Goal: Task Accomplishment & Management: Use online tool/utility

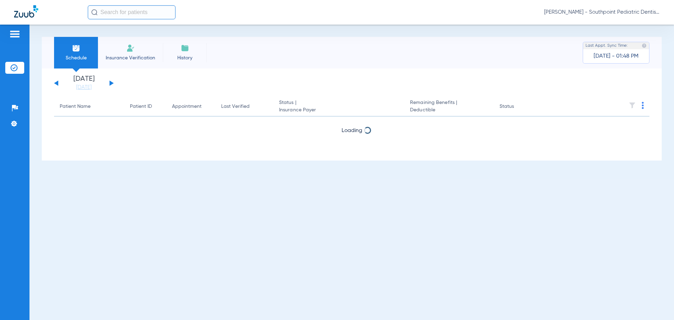
click at [110, 84] on button at bounding box center [112, 82] width 4 height 5
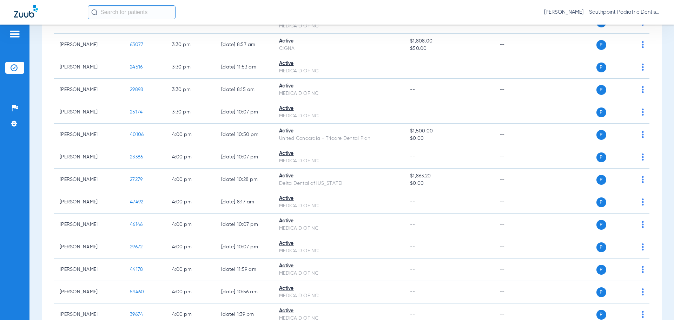
scroll to position [2458, 0]
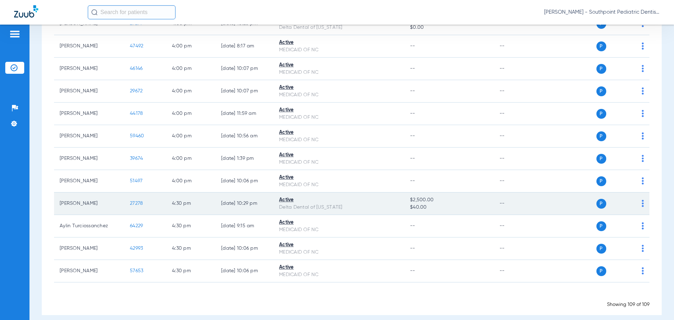
click at [139, 201] on span "27278" at bounding box center [136, 203] width 13 height 5
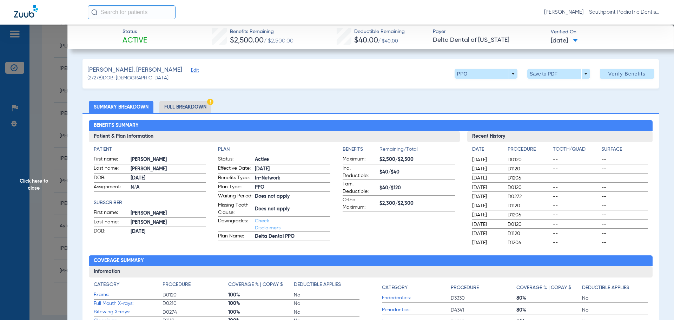
click at [55, 96] on span "Click here to close" at bounding box center [33, 185] width 67 height 320
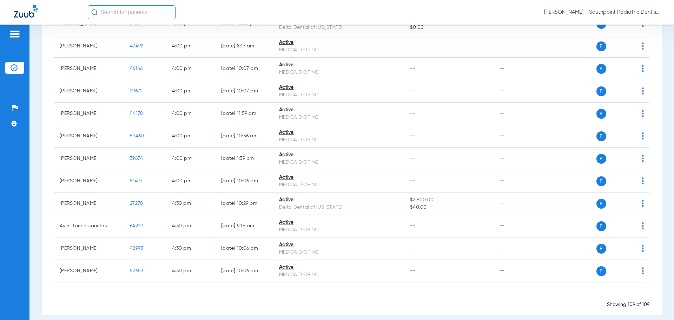
scroll to position [2302, 0]
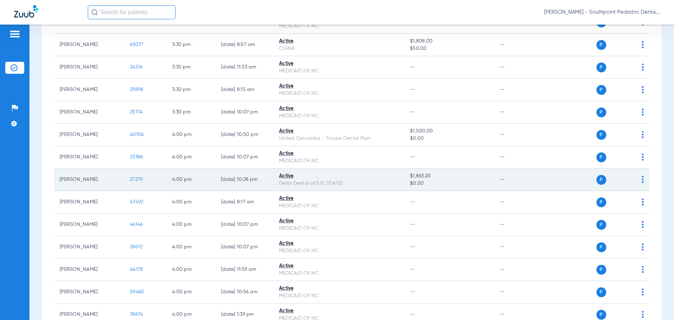
click at [137, 177] on span "27279" at bounding box center [136, 179] width 13 height 5
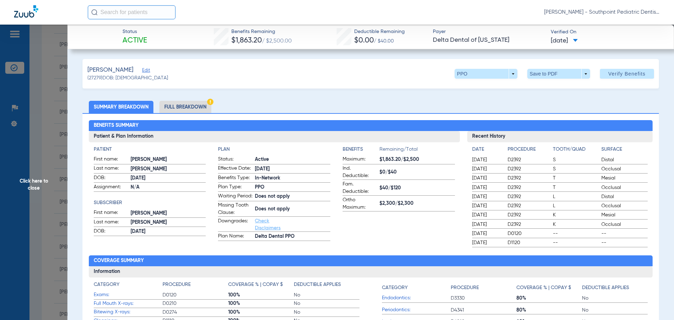
drag, startPoint x: 37, startPoint y: 129, endPoint x: 64, endPoint y: 146, distance: 31.9
click at [38, 129] on span "Click here to close" at bounding box center [33, 185] width 67 height 320
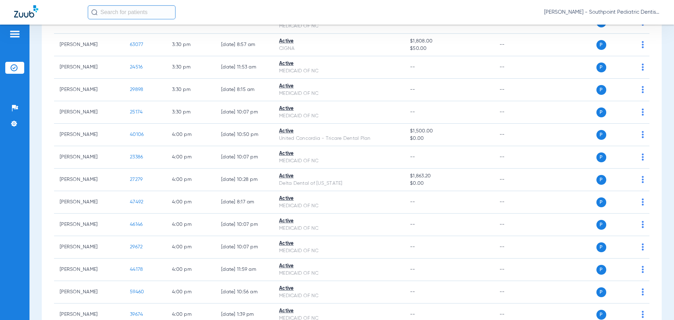
scroll to position [2458, 0]
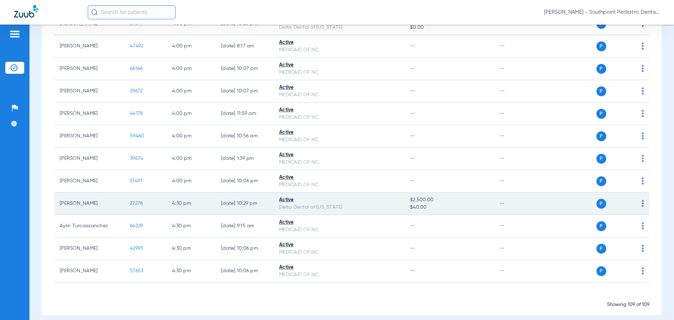
click at [140, 201] on span "27278" at bounding box center [136, 203] width 13 height 5
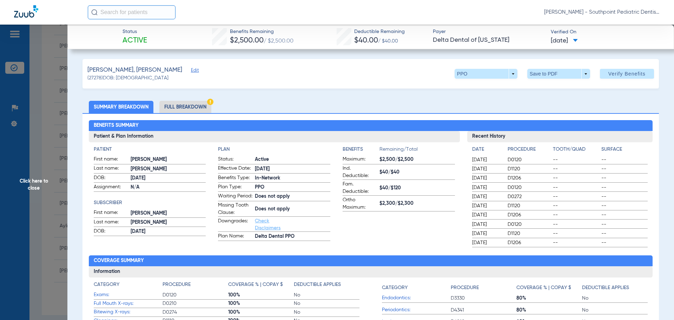
click at [176, 105] on li "Full Breakdown" at bounding box center [185, 107] width 52 height 12
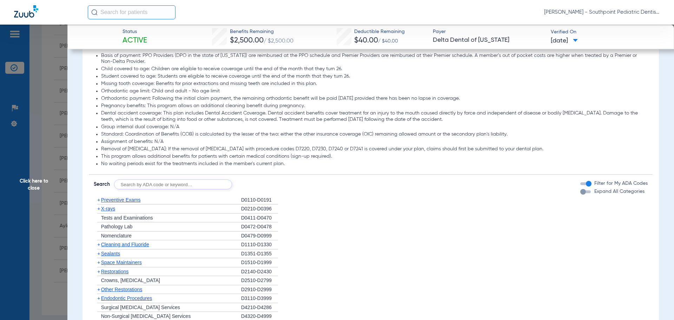
scroll to position [737, 0]
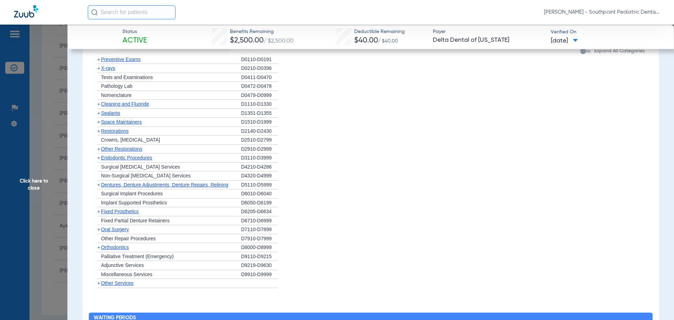
click at [186, 64] on div "+ Preventive Exams" at bounding box center [167, 59] width 147 height 9
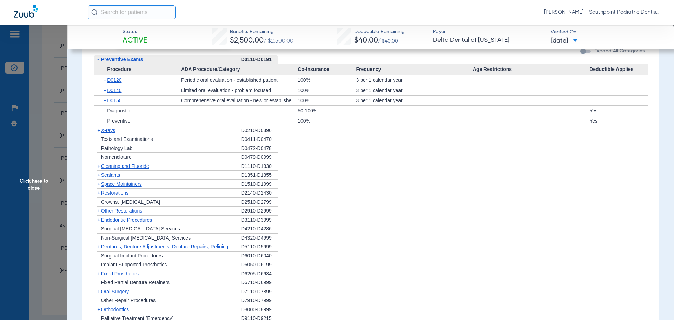
click at [140, 135] on div "+ X-rays" at bounding box center [167, 130] width 147 height 9
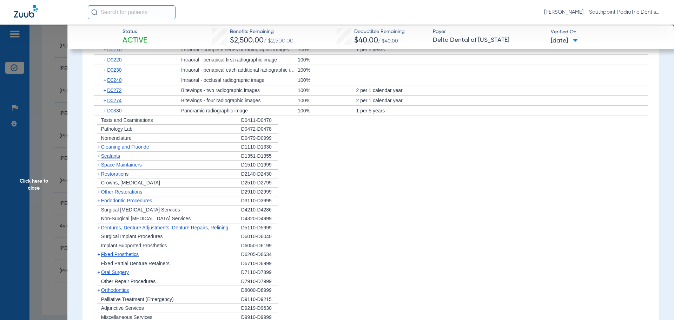
scroll to position [842, 0]
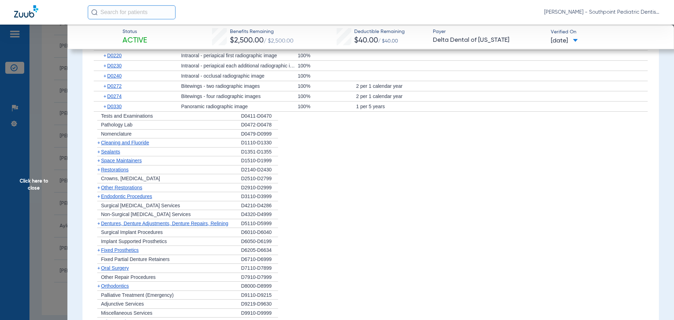
click at [174, 147] on div "+ Cleaning and Fluoride" at bounding box center [167, 142] width 147 height 9
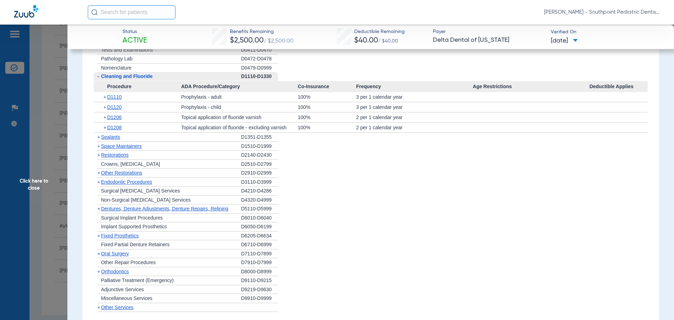
scroll to position [913, 0]
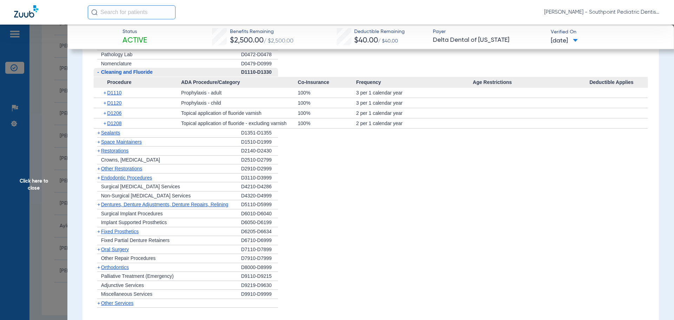
click at [199, 138] on div "+ Sealants" at bounding box center [167, 132] width 147 height 9
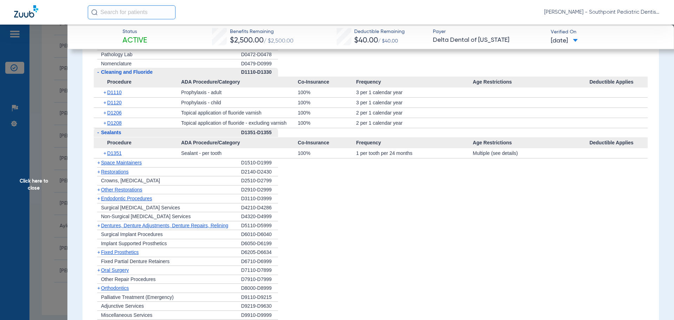
click at [218, 167] on div "+ Space Maintainers" at bounding box center [167, 162] width 147 height 9
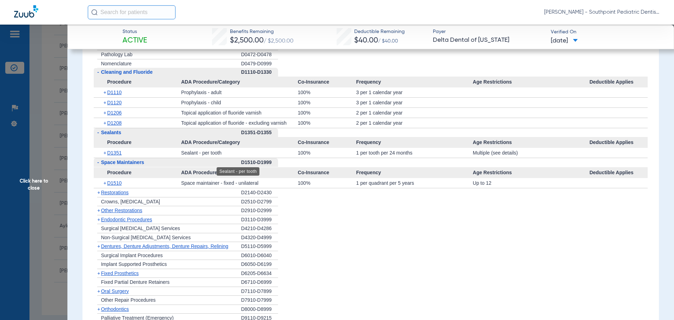
click at [191, 158] on div "Sealant - per tooth" at bounding box center [239, 153] width 117 height 10
click at [121, 156] on span "D1351" at bounding box center [114, 153] width 14 height 6
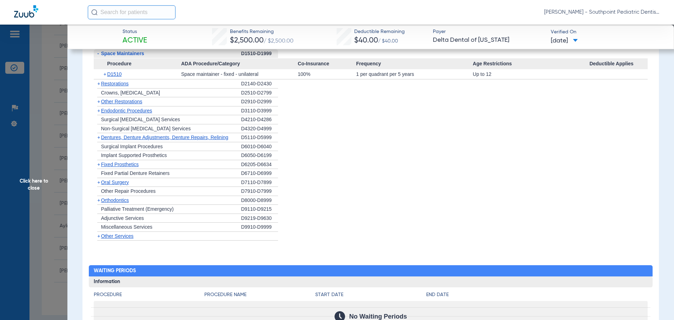
scroll to position [1088, 0]
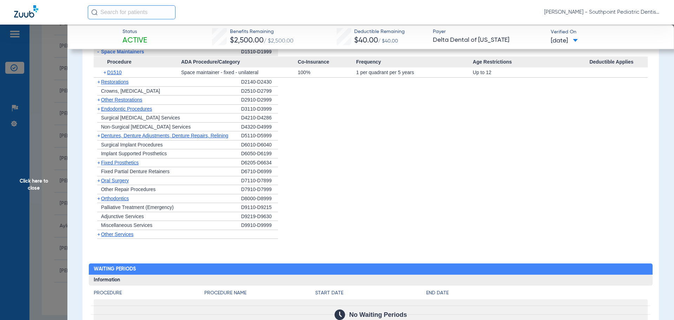
click at [138, 87] on div "+ Restorations" at bounding box center [167, 82] width 147 height 9
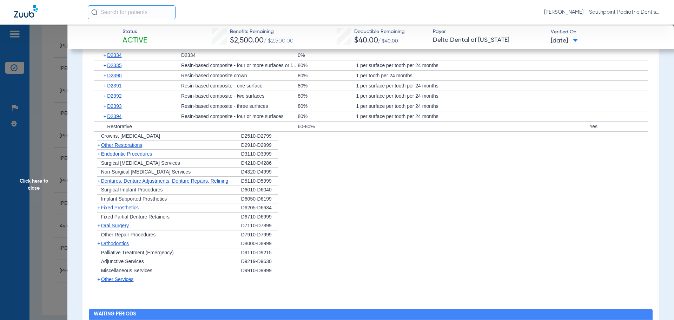
scroll to position [1158, 0]
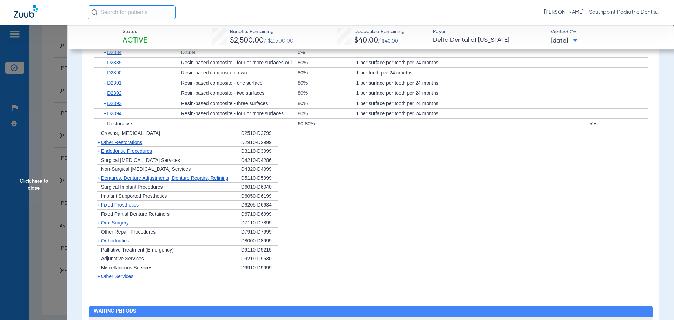
click at [213, 147] on div "+ Other Restorations" at bounding box center [167, 142] width 147 height 9
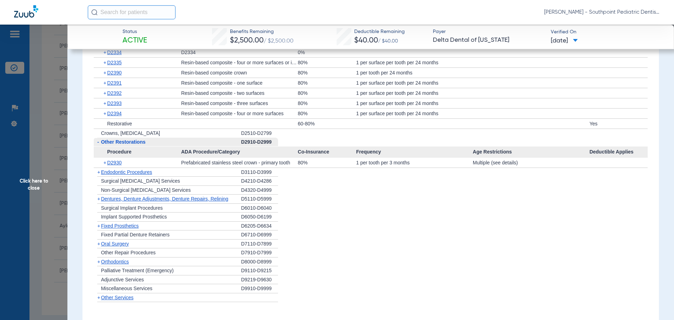
click at [216, 147] on div "- Other Restorations" at bounding box center [167, 142] width 147 height 9
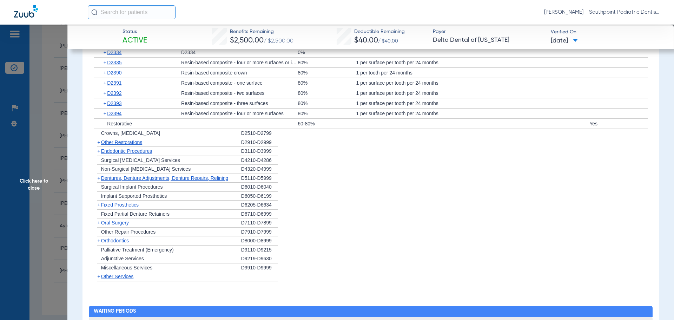
click at [150, 227] on div "+ [MEDICAL_DATA]" at bounding box center [167, 222] width 147 height 9
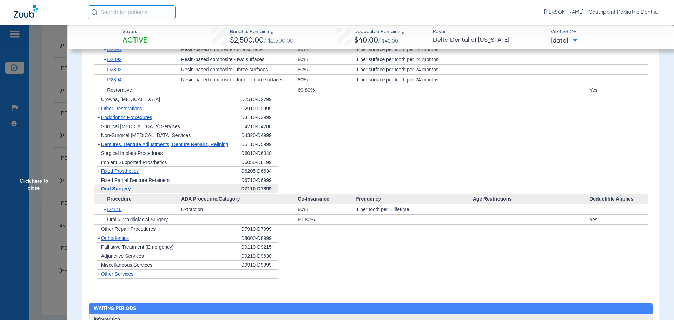
scroll to position [1193, 0]
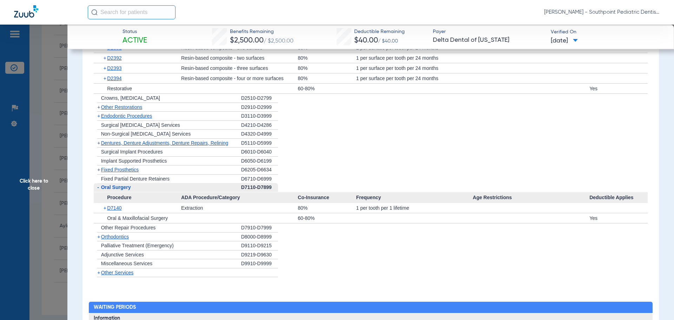
drag, startPoint x: 160, startPoint y: 277, endPoint x: 168, endPoint y: 271, distance: 10.0
click at [161, 277] on div "+ Other Services" at bounding box center [167, 272] width 147 height 9
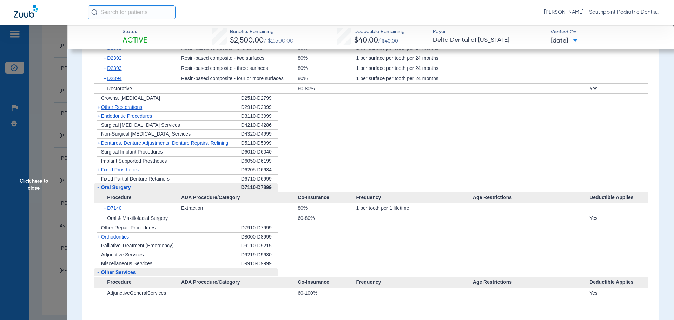
click at [174, 121] on div "+ Endodontic Procedures" at bounding box center [167, 116] width 147 height 9
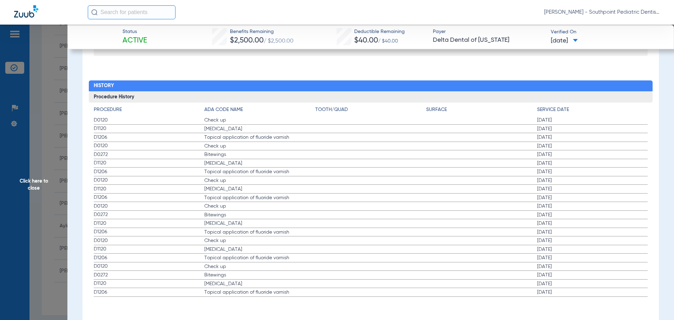
scroll to position [1575, 0]
click at [36, 108] on span "Click here to close" at bounding box center [33, 185] width 67 height 320
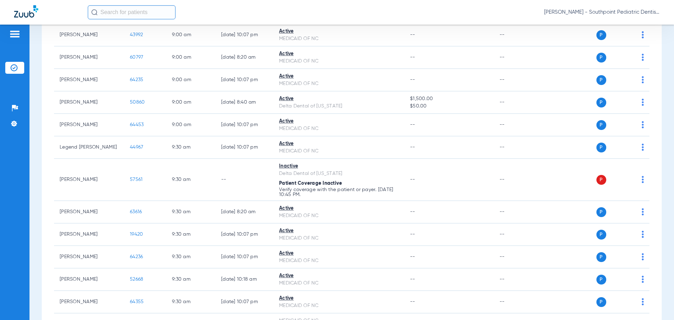
scroll to position [2010, 0]
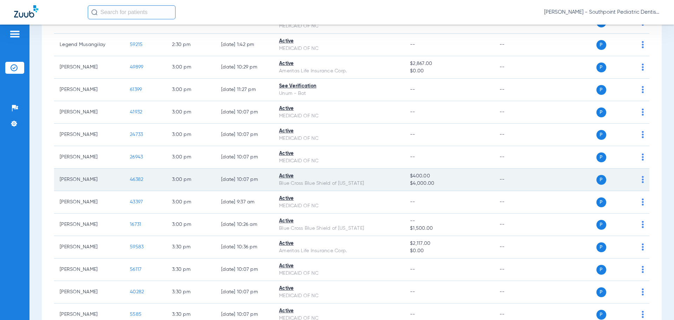
click at [138, 177] on span "46382" at bounding box center [136, 179] width 13 height 5
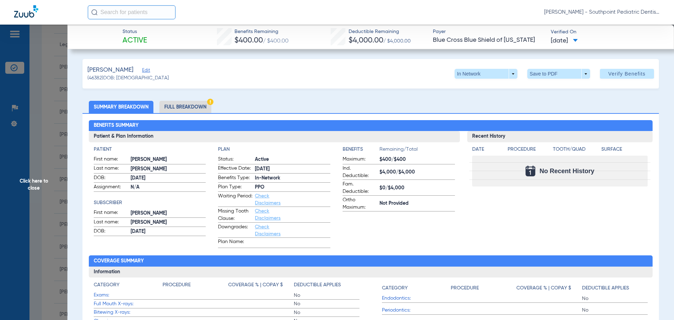
click at [41, 90] on span "Click here to close" at bounding box center [33, 185] width 67 height 320
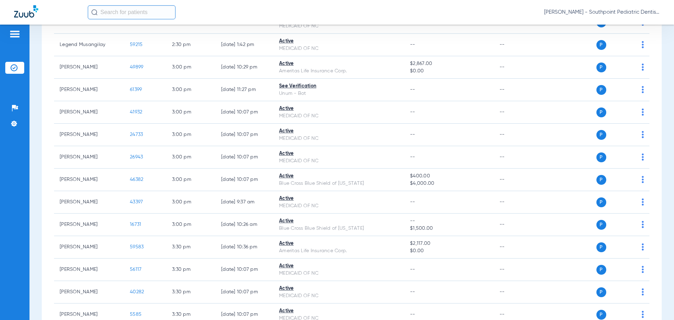
scroll to position [372, 0]
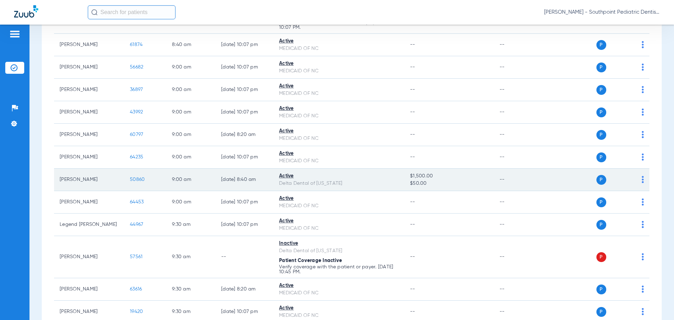
click at [137, 177] on span "50860" at bounding box center [137, 179] width 15 height 5
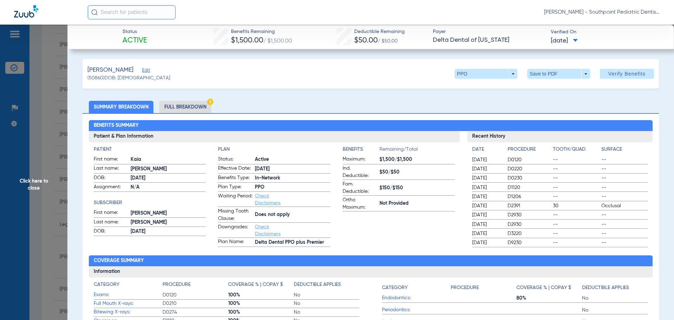
click at [175, 108] on li "Full Breakdown" at bounding box center [185, 107] width 52 height 12
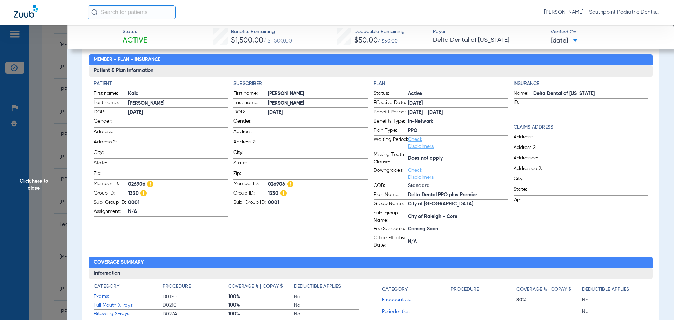
scroll to position [70, 0]
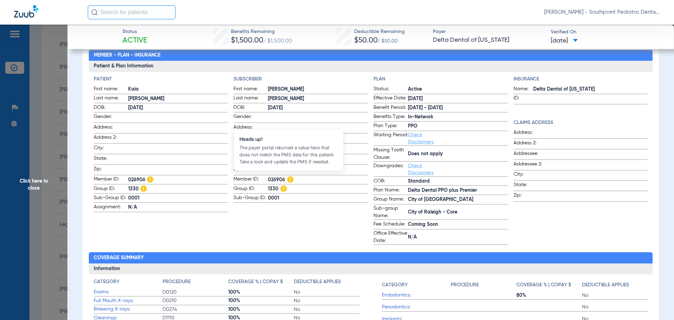
click at [287, 177] on img at bounding box center [290, 179] width 6 height 6
click at [290, 176] on img at bounding box center [290, 179] width 6 height 6
click at [288, 176] on img at bounding box center [290, 179] width 6 height 6
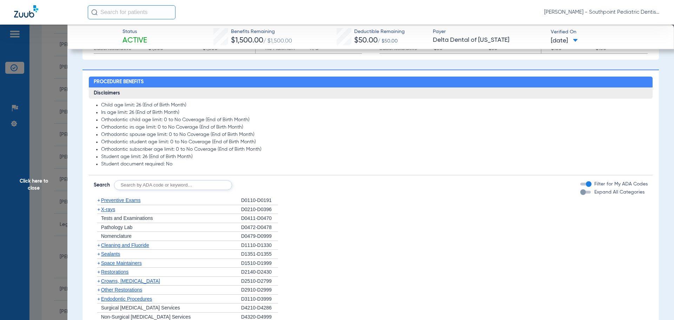
scroll to position [456, 0]
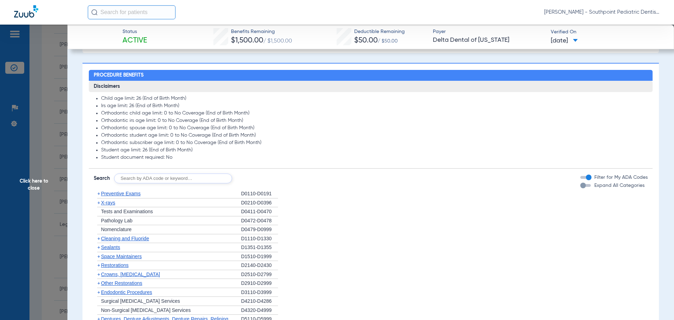
click at [187, 194] on div "+ Preventive Exams" at bounding box center [167, 193] width 147 height 9
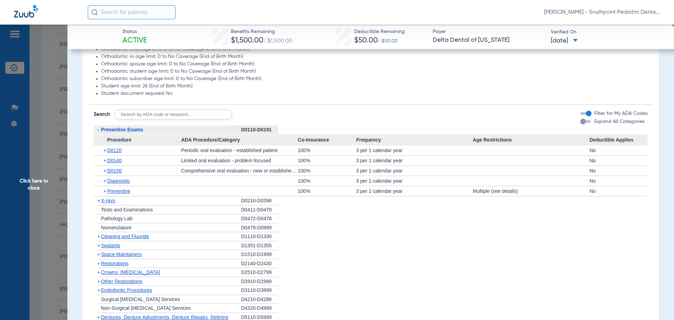
scroll to position [527, 0]
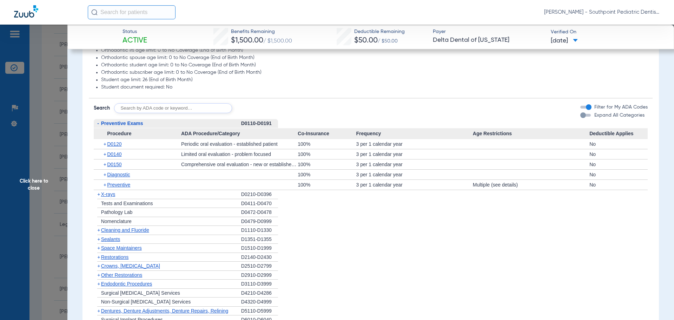
click at [207, 197] on div "+ X-rays" at bounding box center [167, 194] width 147 height 9
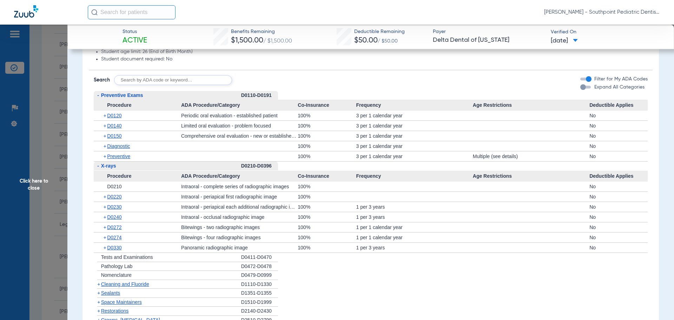
scroll to position [562, 0]
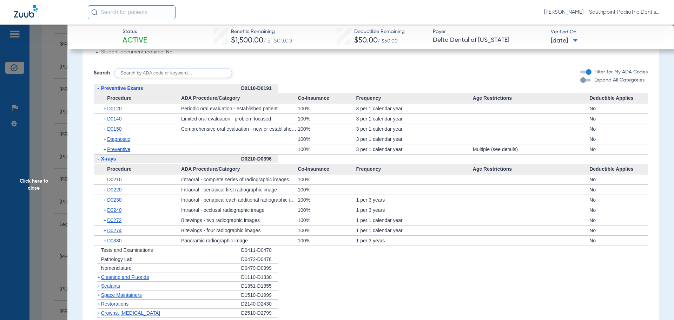
click at [144, 278] on span "Cleaning and Fluoride" at bounding box center [125, 277] width 48 height 6
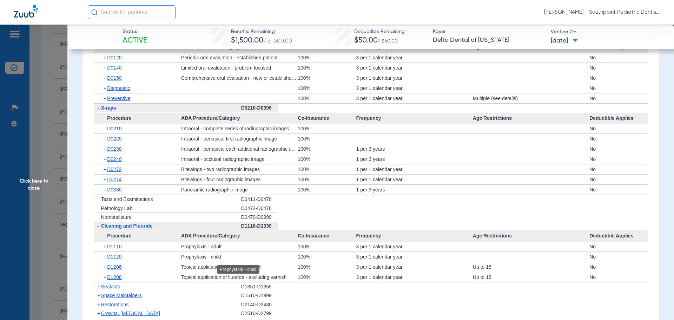
scroll to position [702, 0]
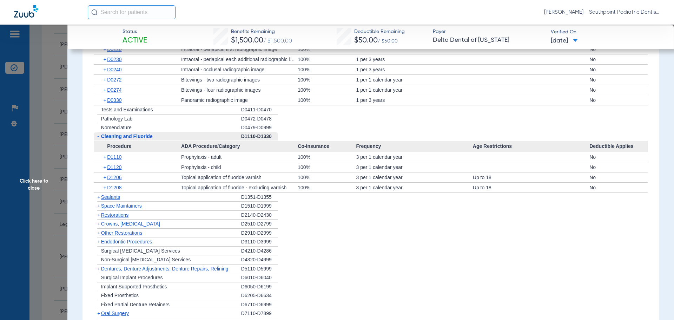
click at [120, 199] on span "Sealants" at bounding box center [110, 197] width 19 height 6
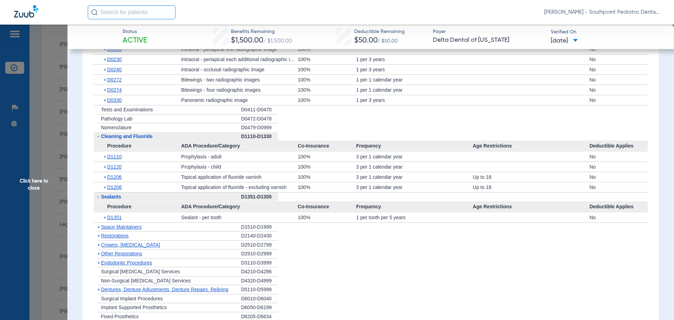
click at [188, 225] on div "+ Space Maintainers" at bounding box center [167, 227] width 147 height 9
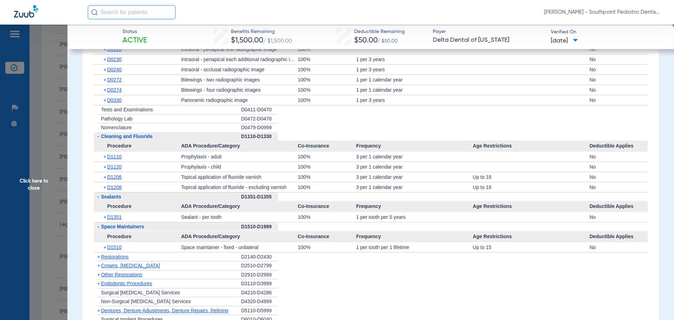
scroll to position [737, 0]
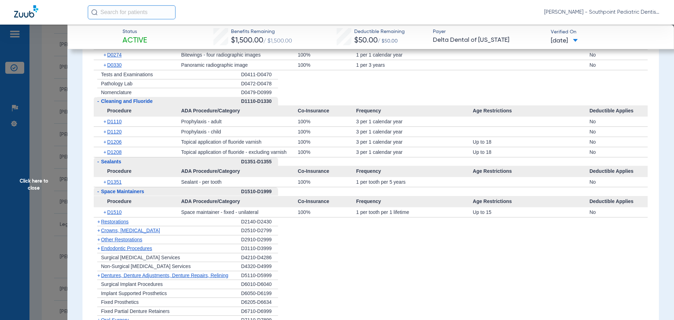
click at [175, 219] on div "+ Restorations" at bounding box center [167, 221] width 147 height 9
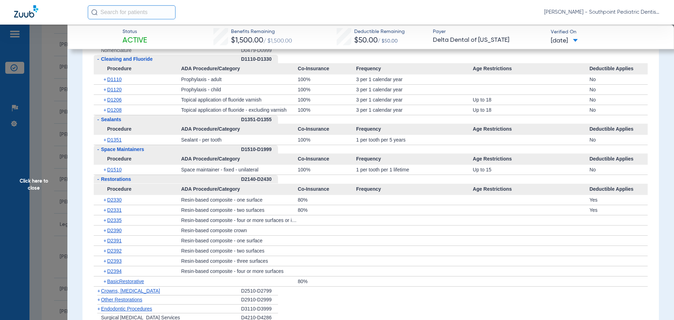
scroll to position [807, 0]
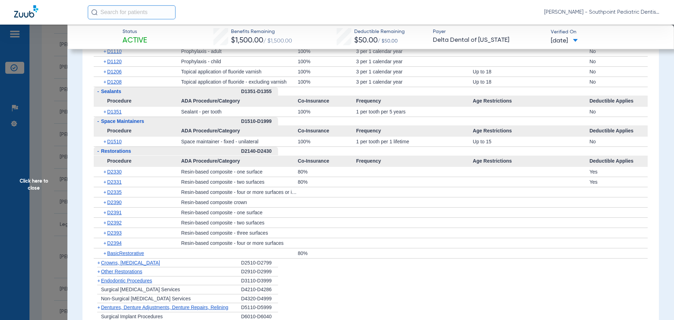
click at [146, 253] on div "+ BasicRestorative" at bounding box center [140, 253] width 82 height 10
click at [141, 253] on span "BasicRestorative" at bounding box center [125, 253] width 37 height 6
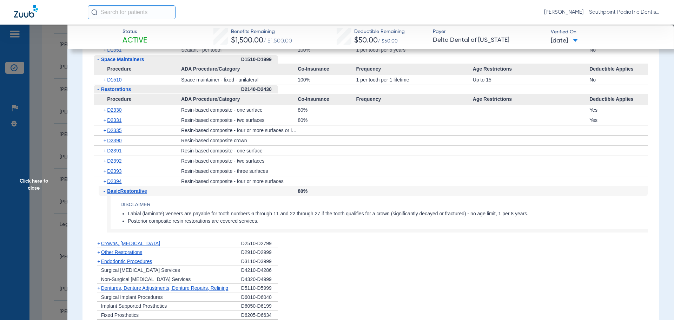
scroll to position [878, 0]
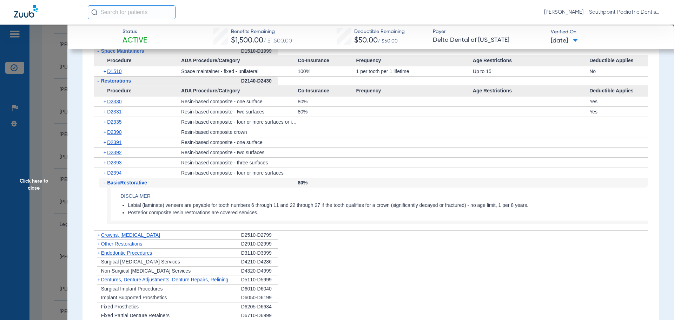
drag, startPoint x: 171, startPoint y: 213, endPoint x: 267, endPoint y: 215, distance: 96.2
click at [267, 215] on li "Posterior composite resin restorations are covered services." at bounding box center [388, 213] width 520 height 6
click at [272, 214] on li "Posterior composite resin restorations are covered services." at bounding box center [388, 213] width 520 height 6
click at [279, 205] on li "Labial (laminate) veneers are payable for tooth numbers 6 through 11 and 22 thr…" at bounding box center [388, 205] width 520 height 6
click at [307, 204] on li "Labial (laminate) veneers are payable for tooth numbers 6 through 11 and 22 thr…" at bounding box center [388, 205] width 520 height 6
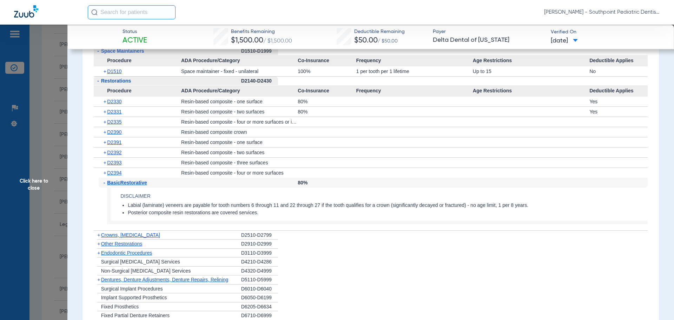
click at [170, 234] on div "+ Crowns, [MEDICAL_DATA]" at bounding box center [167, 235] width 147 height 9
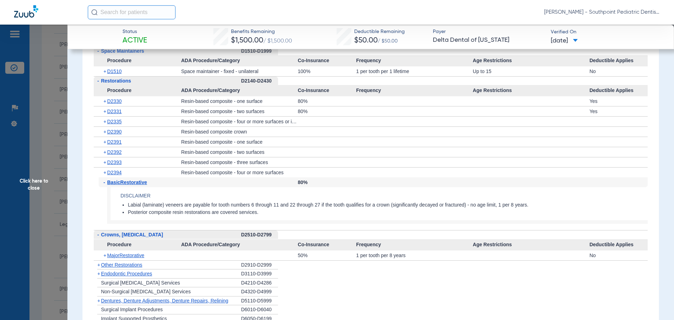
scroll to position [913, 0]
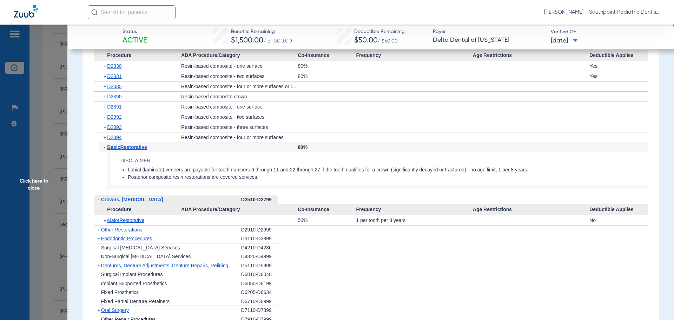
click at [171, 232] on div "+ Other Restorations" at bounding box center [167, 229] width 147 height 9
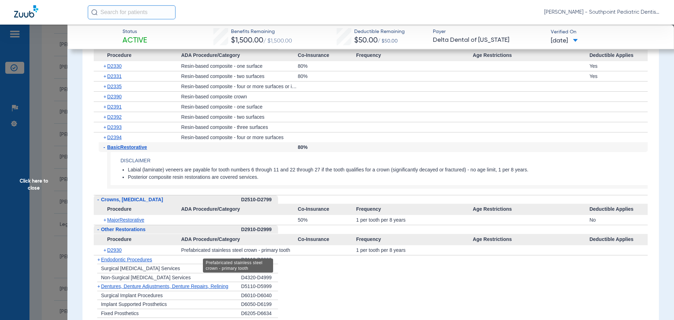
scroll to position [948, 0]
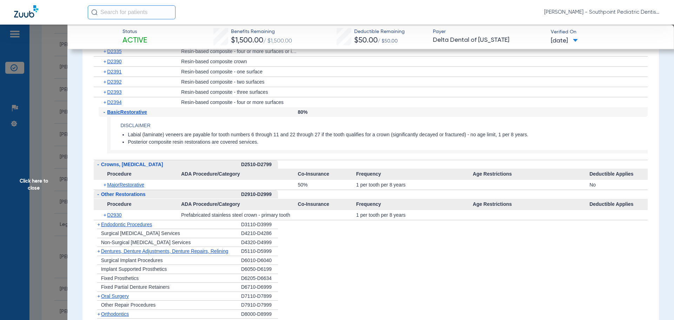
click at [219, 166] on div "- Crowns, [MEDICAL_DATA]" at bounding box center [167, 164] width 147 height 9
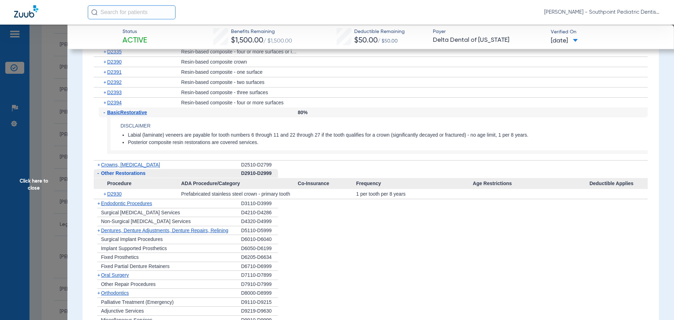
scroll to position [948, 0]
click at [195, 202] on div "+ Endodontic Procedures" at bounding box center [167, 203] width 147 height 9
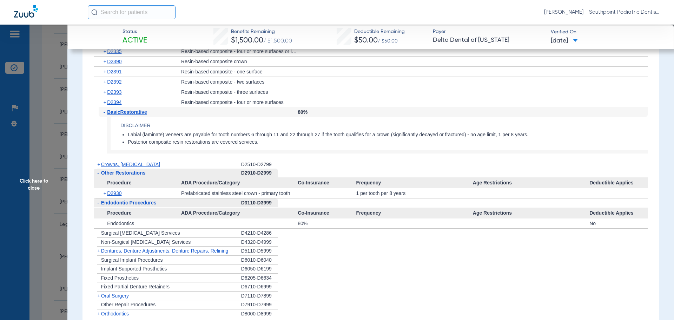
scroll to position [983, 0]
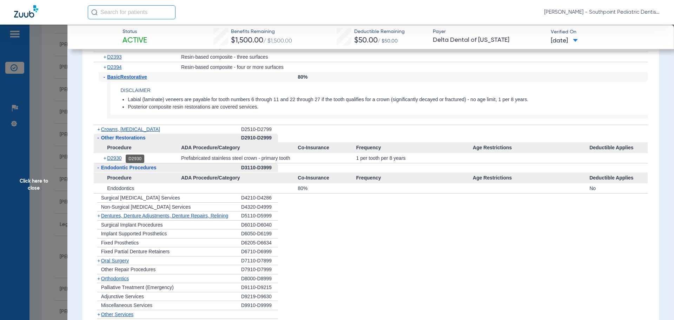
click at [117, 158] on span "D2930" at bounding box center [114, 158] width 14 height 6
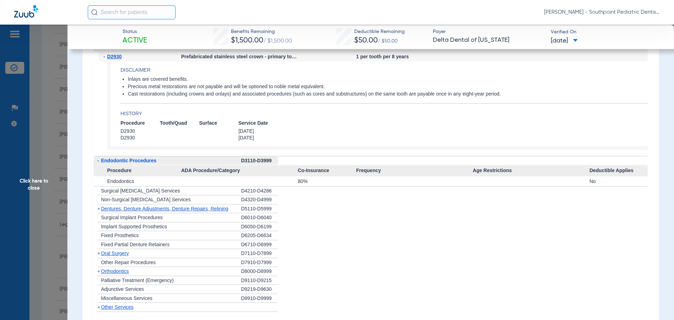
scroll to position [1089, 0]
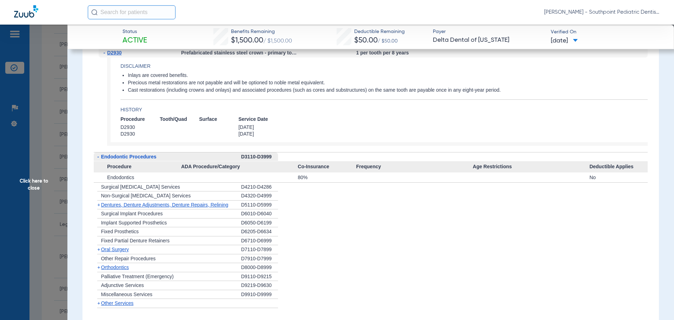
click at [170, 207] on span "Dentures, Denture Adjustments, Denture Repairs, Relining" at bounding box center [164, 205] width 127 height 6
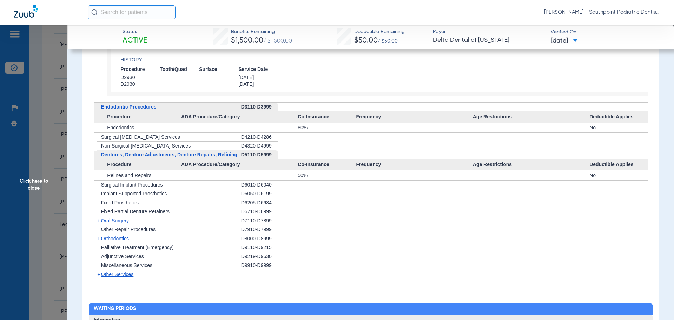
scroll to position [1159, 0]
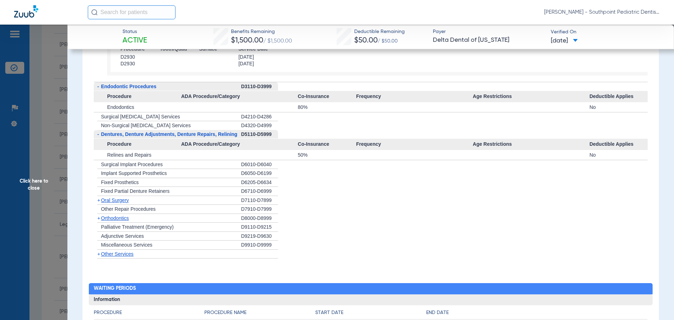
click at [178, 254] on div "+ Other Services" at bounding box center [167, 254] width 147 height 9
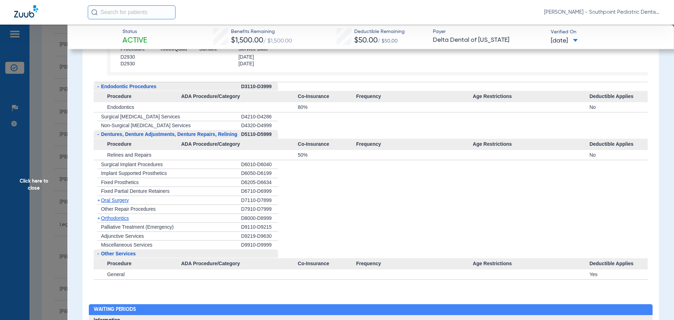
click at [172, 200] on div "+ [MEDICAL_DATA]" at bounding box center [167, 200] width 147 height 9
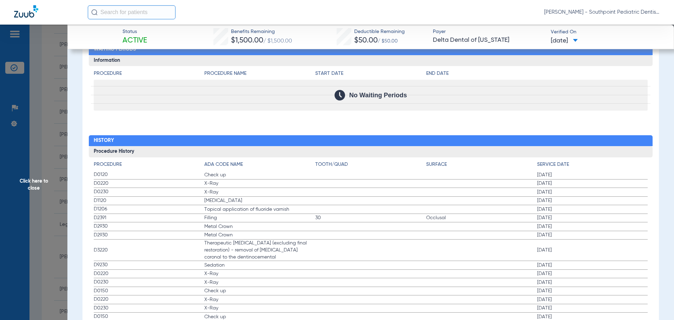
scroll to position [1475, 0]
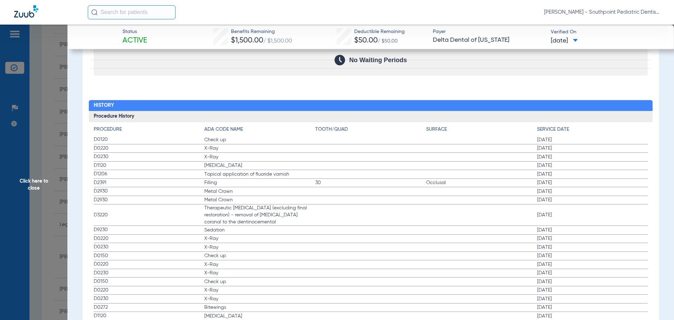
click at [17, 81] on span "Click here to close" at bounding box center [33, 185] width 67 height 320
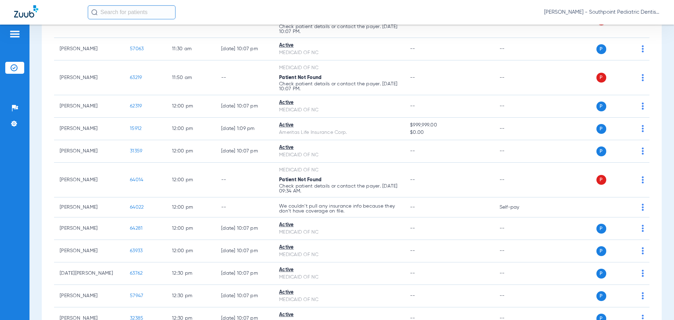
scroll to position [2167, 0]
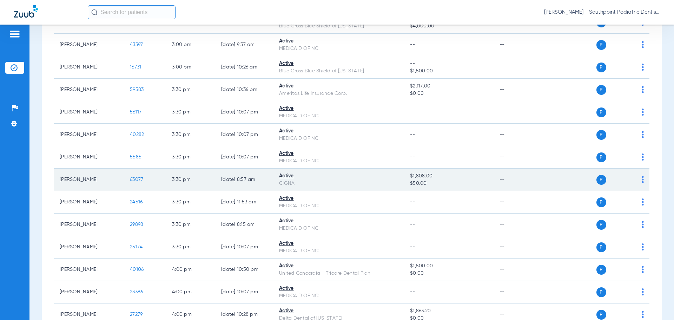
click at [137, 175] on td "63077" at bounding box center [145, 179] width 42 height 22
click at [137, 177] on span "63077" at bounding box center [136, 179] width 13 height 5
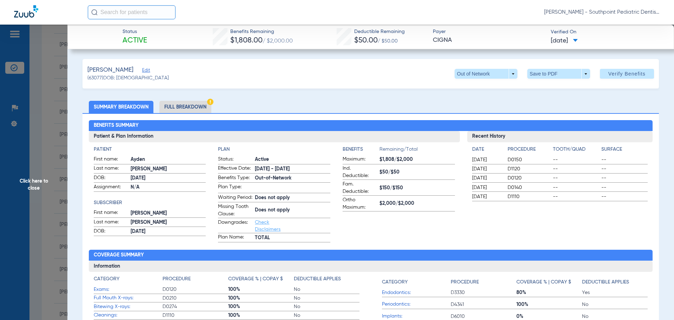
click at [172, 103] on li "Full Breakdown" at bounding box center [185, 107] width 52 height 12
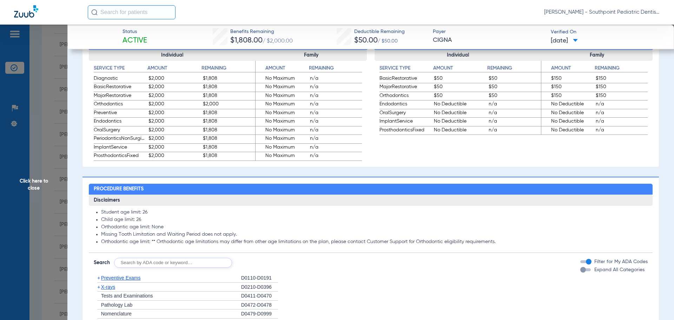
scroll to position [562, 0]
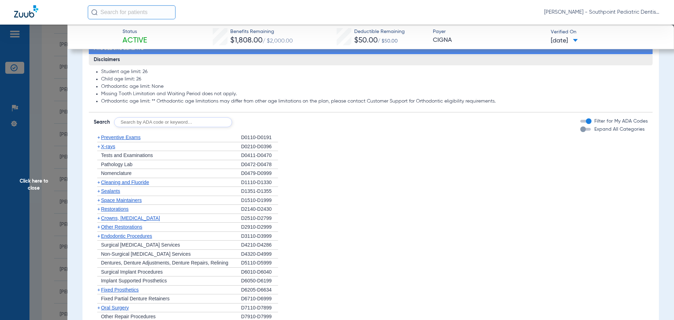
drag, startPoint x: 209, startPoint y: 143, endPoint x: 219, endPoint y: 143, distance: 10.2
click at [209, 142] on div "+ Preventive Exams" at bounding box center [167, 137] width 147 height 9
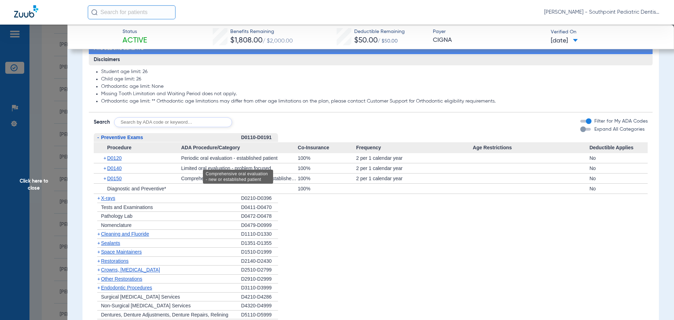
scroll to position [597, 0]
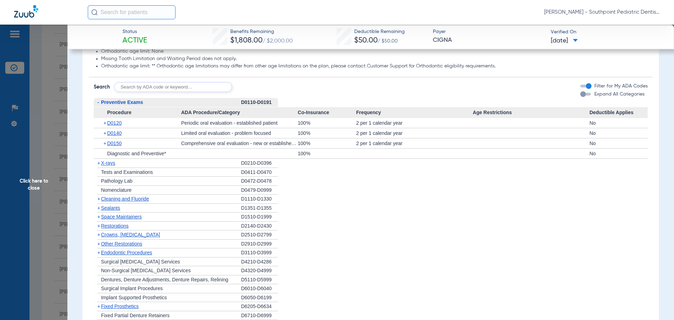
click at [168, 168] on div "+ X-rays" at bounding box center [167, 163] width 147 height 9
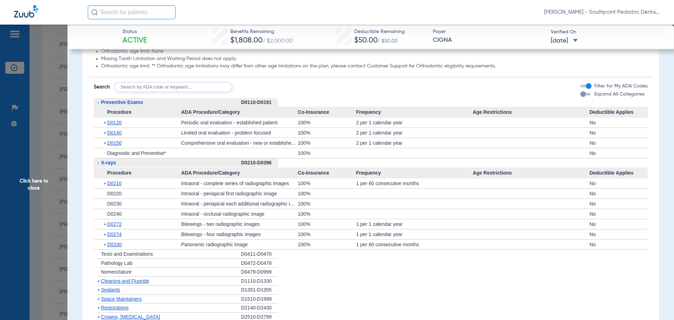
click at [156, 286] on div "+ Cleaning and Fluoride" at bounding box center [167, 281] width 147 height 9
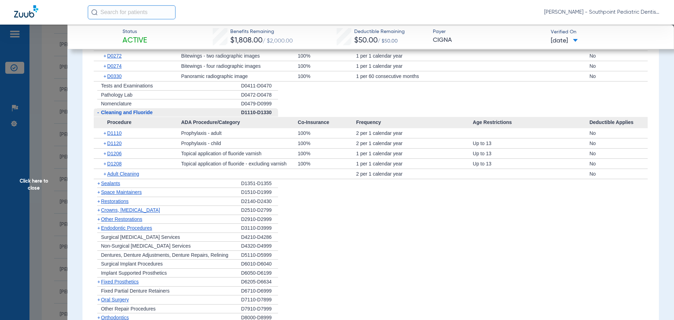
scroll to position [772, 0]
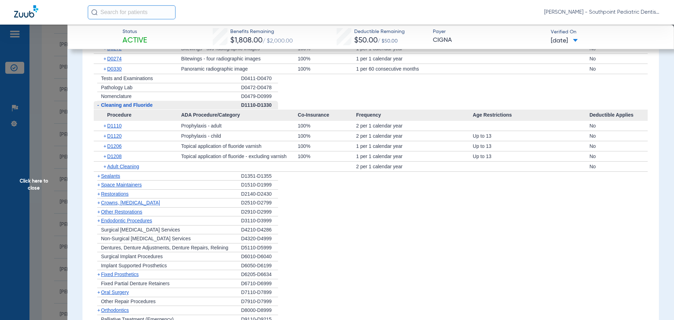
click at [132, 181] on div "+ Sealants" at bounding box center [167, 176] width 147 height 9
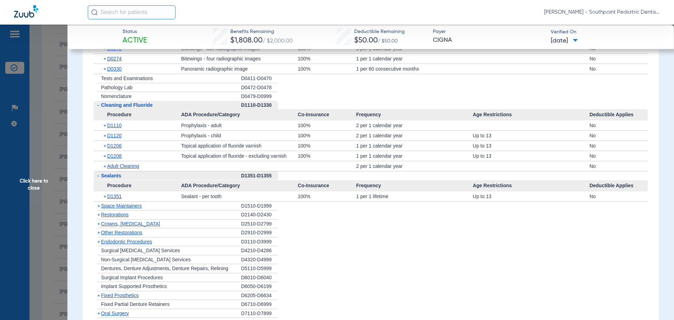
click at [205, 211] on div "+ Space Maintainers" at bounding box center [167, 205] width 147 height 9
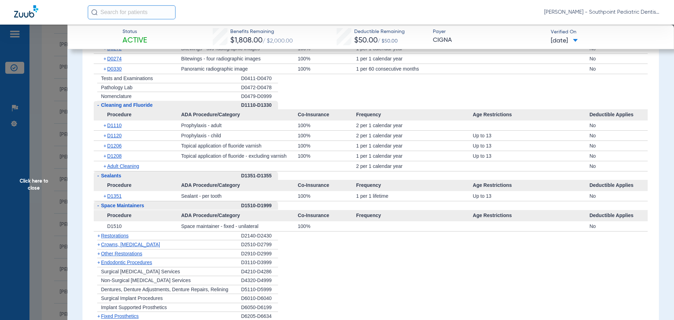
scroll to position [807, 0]
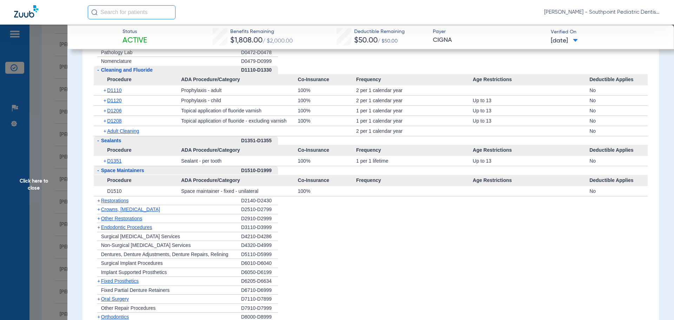
click at [172, 205] on div "+ Restorations" at bounding box center [167, 200] width 147 height 9
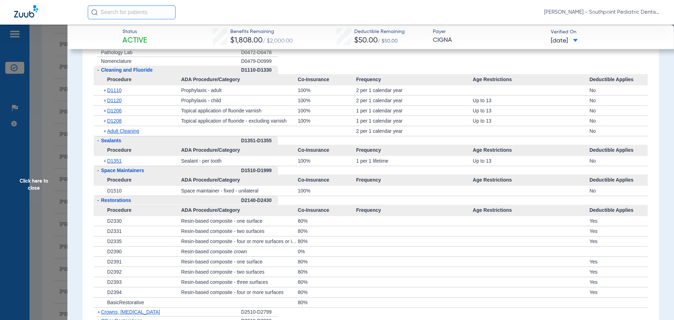
click at [172, 205] on div "- Restorations" at bounding box center [167, 200] width 147 height 9
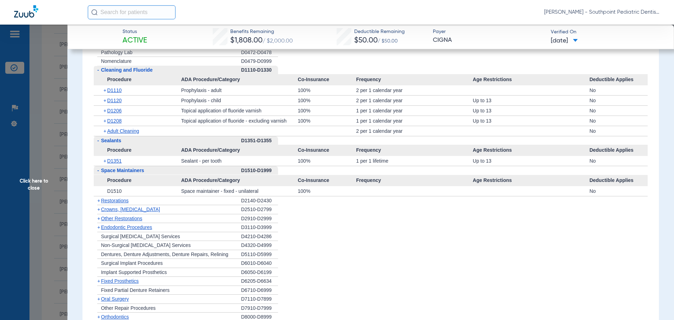
click at [178, 214] on div "+ Crowns, [MEDICAL_DATA]" at bounding box center [167, 209] width 147 height 9
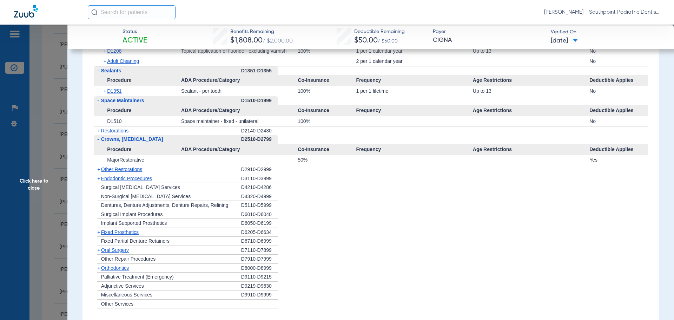
scroll to position [878, 0]
click at [145, 174] on div "+ Other Restorations" at bounding box center [167, 169] width 147 height 9
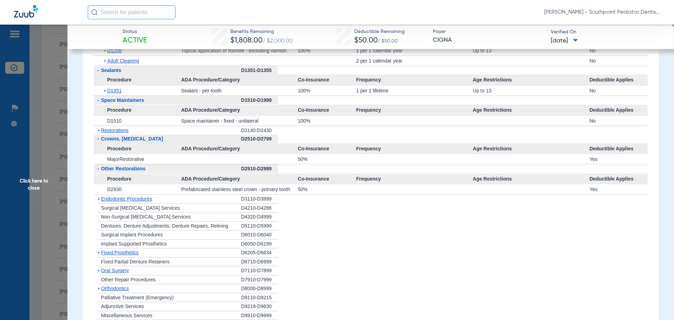
click at [146, 275] on div "+ [MEDICAL_DATA]" at bounding box center [167, 270] width 147 height 9
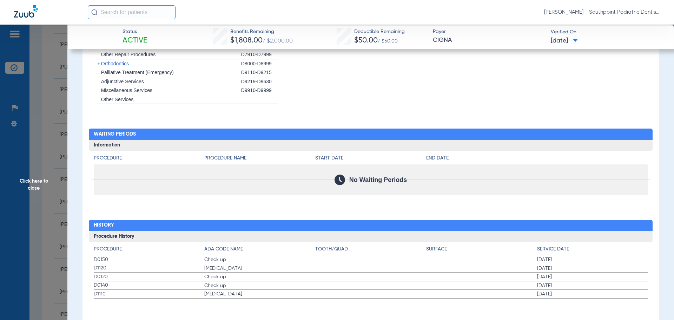
scroll to position [1131, 0]
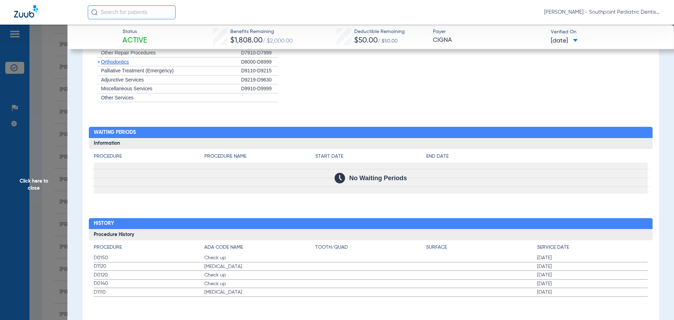
click at [30, 110] on span "Click here to close" at bounding box center [33, 185] width 67 height 320
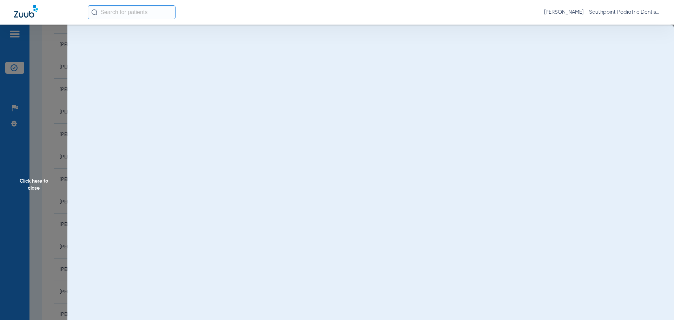
scroll to position [0, 0]
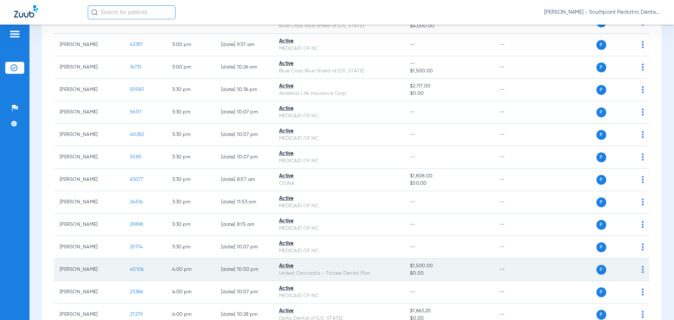
click at [137, 267] on span "40106" at bounding box center [137, 269] width 14 height 5
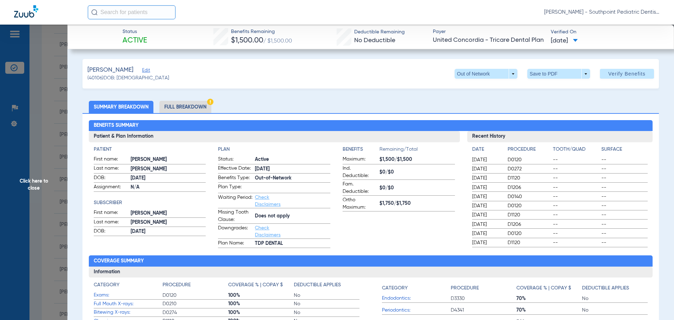
click at [198, 111] on li "Full Breakdown" at bounding box center [185, 107] width 52 height 12
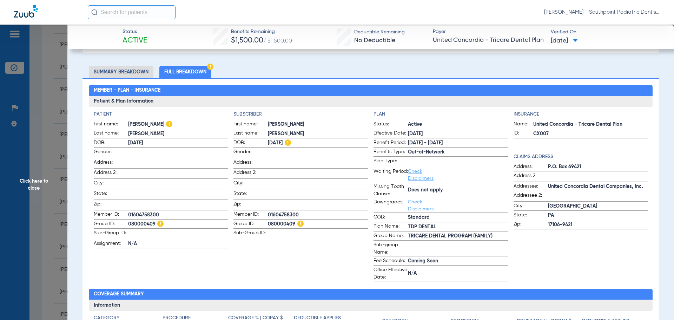
scroll to position [70, 0]
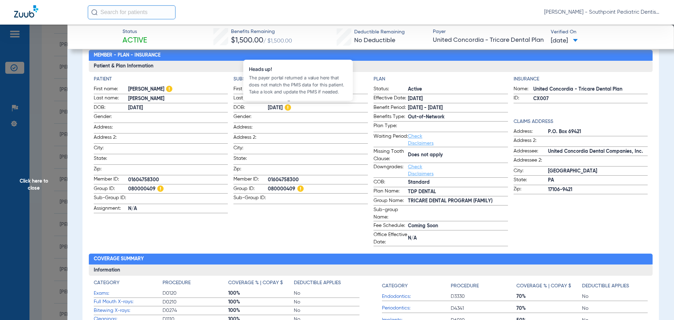
click at [291, 109] on img at bounding box center [288, 107] width 6 height 6
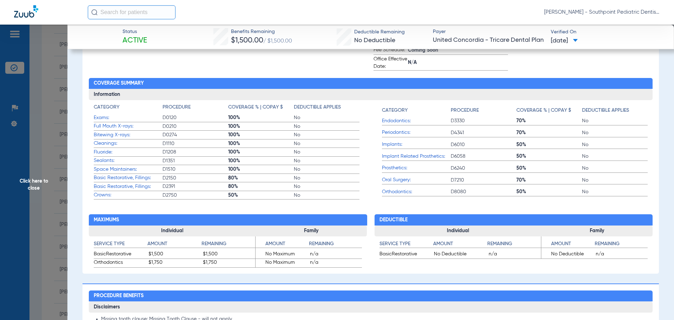
scroll to position [491, 0]
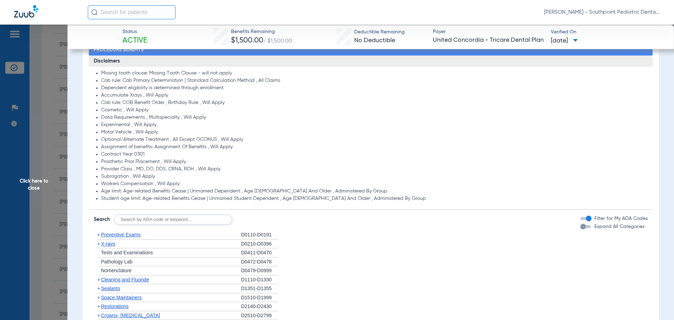
click at [195, 234] on div "+ Preventive Exams" at bounding box center [167, 234] width 147 height 9
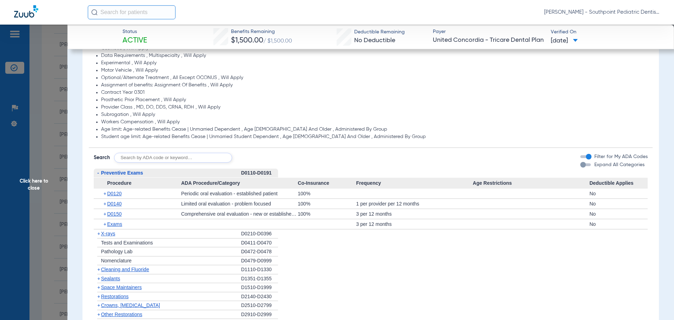
scroll to position [562, 0]
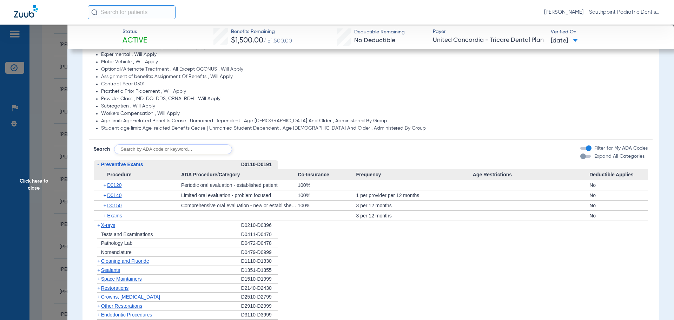
click at [202, 224] on div "+ X-rays" at bounding box center [167, 225] width 147 height 9
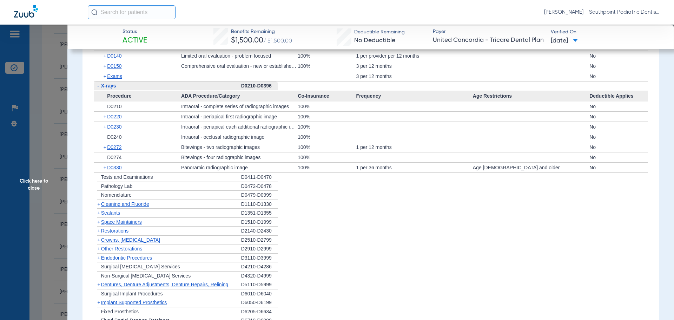
scroll to position [702, 0]
click at [183, 206] on div "+ Cleaning and Fluoride" at bounding box center [167, 202] width 147 height 9
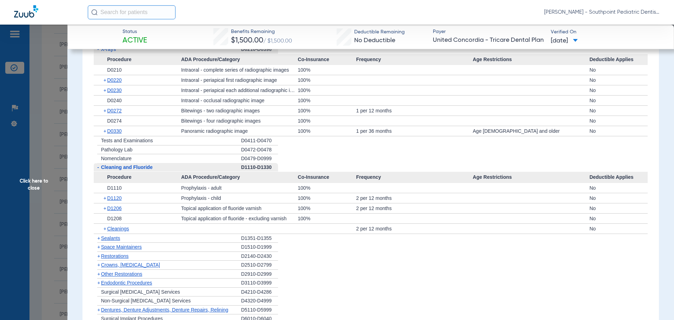
scroll to position [772, 0]
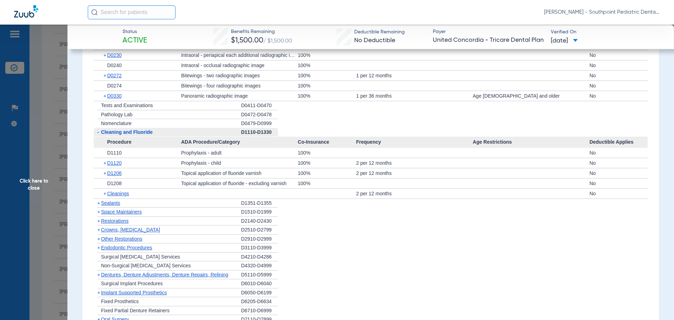
click at [184, 203] on div "+ Sealants" at bounding box center [167, 203] width 147 height 9
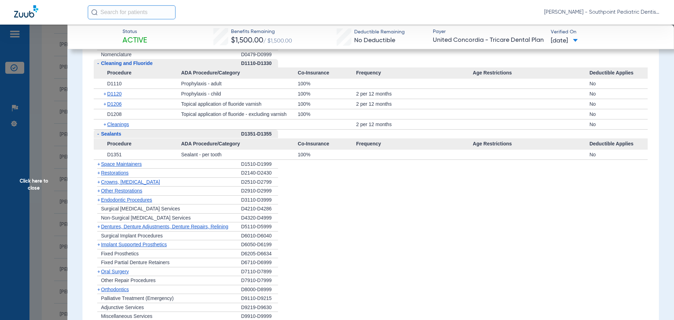
scroll to position [842, 0]
click at [120, 164] on span "Space Maintainers" at bounding box center [121, 163] width 41 height 6
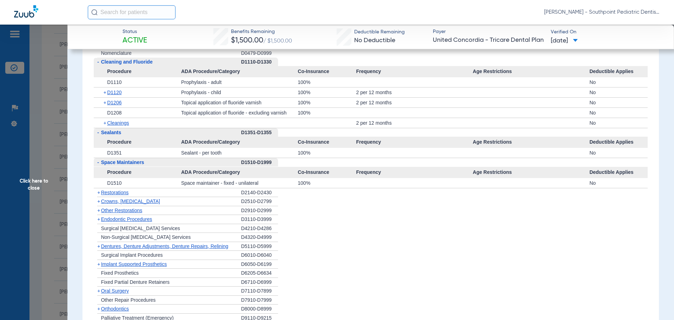
click at [170, 194] on div "+ Restorations" at bounding box center [167, 192] width 147 height 9
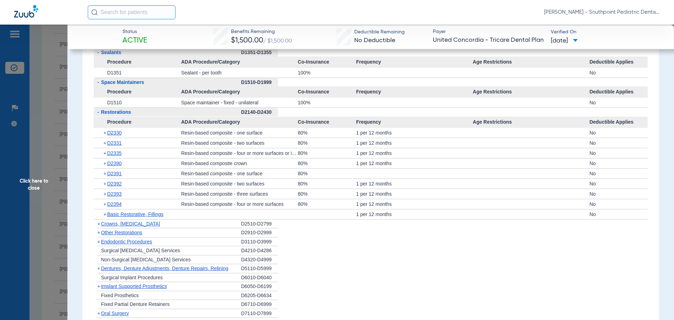
scroll to position [948, 0]
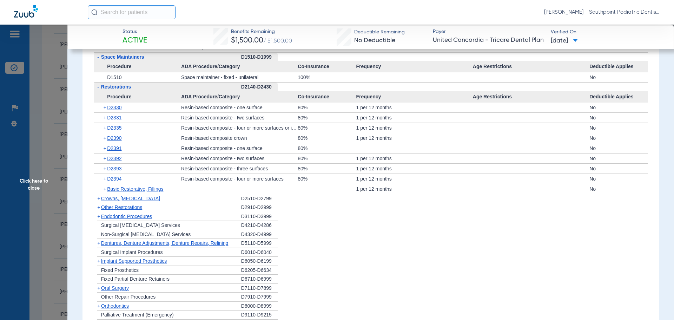
click at [194, 195] on div "+ Crowns, [MEDICAL_DATA]" at bounding box center [167, 198] width 147 height 9
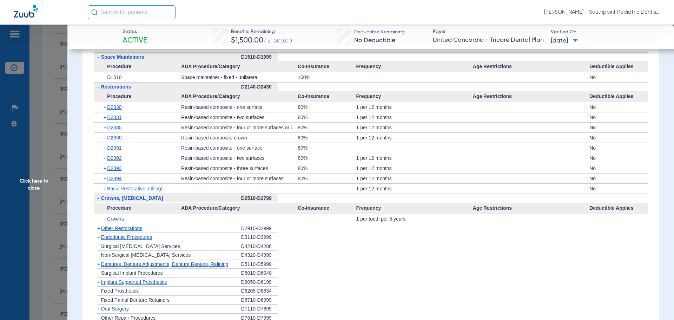
scroll to position [983, 0]
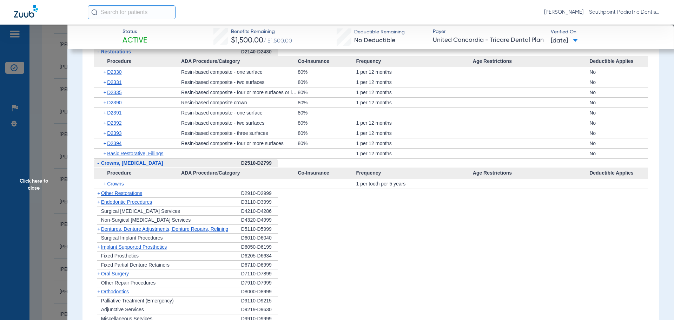
click at [199, 191] on div "+ Other Restorations" at bounding box center [167, 193] width 147 height 9
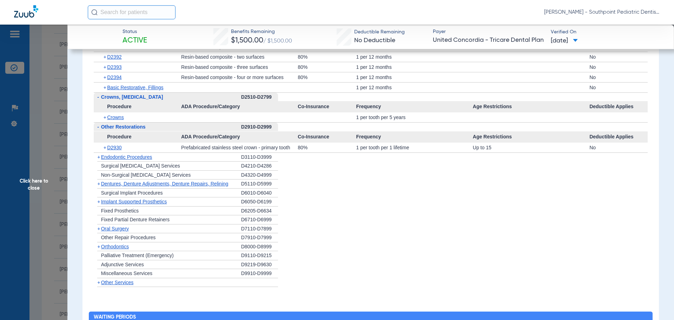
scroll to position [1053, 0]
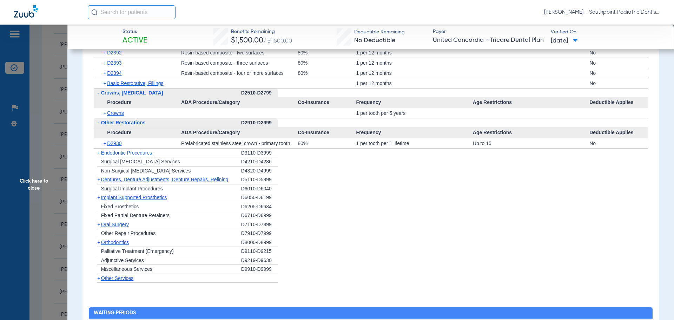
click at [177, 157] on div "+ Endodontic Procedures" at bounding box center [167, 152] width 147 height 9
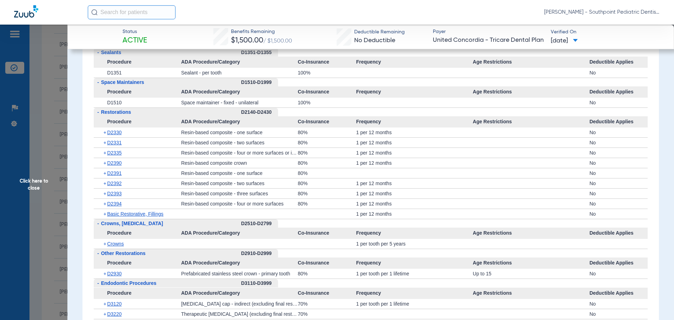
scroll to position [1027, 0]
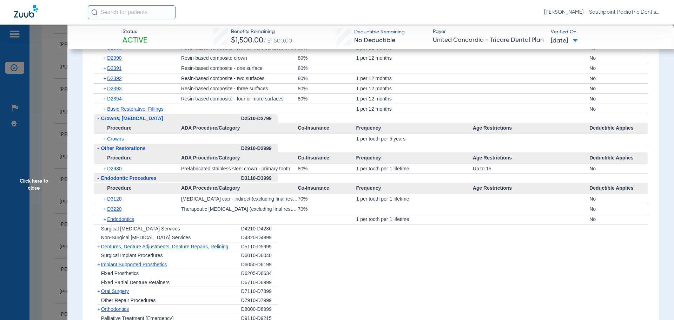
click at [159, 221] on div "+ Endodontics" at bounding box center [140, 219] width 82 height 10
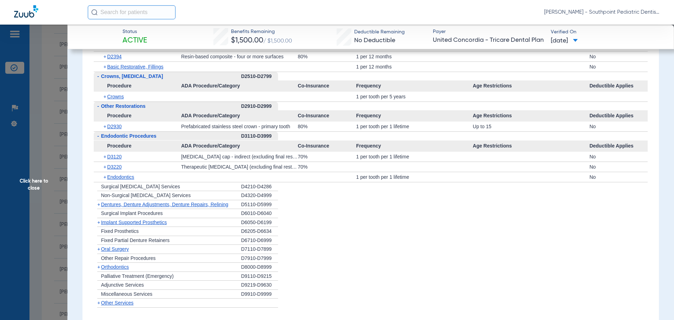
scroll to position [1098, 0]
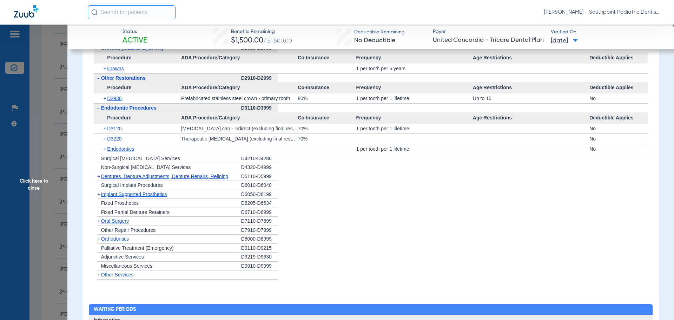
click at [147, 221] on div "+ [MEDICAL_DATA]" at bounding box center [167, 221] width 147 height 9
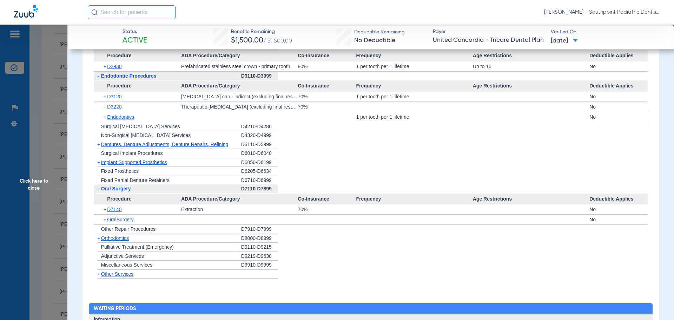
scroll to position [1133, 0]
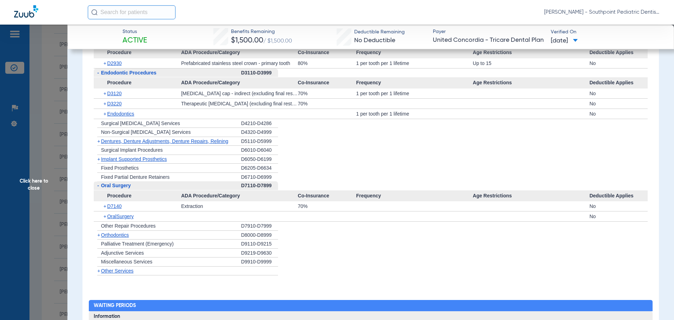
click at [137, 272] on div "+ Other Services" at bounding box center [167, 270] width 147 height 9
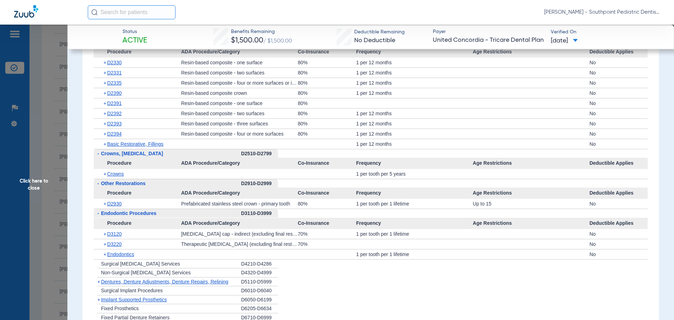
scroll to position [1027, 0]
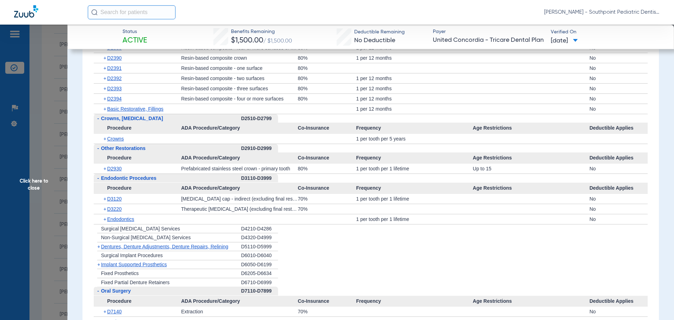
click at [221, 263] on div "+ Implant Supported Prosthetics" at bounding box center [167, 264] width 147 height 9
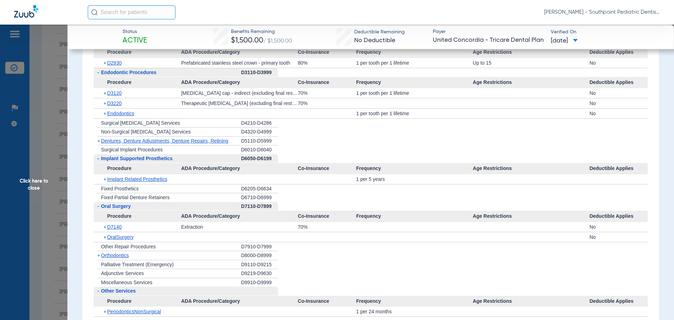
scroll to position [1133, 0]
click at [317, 249] on li "+ Other Repair Procedures D7910-D7999" at bounding box center [371, 247] width 554 height 9
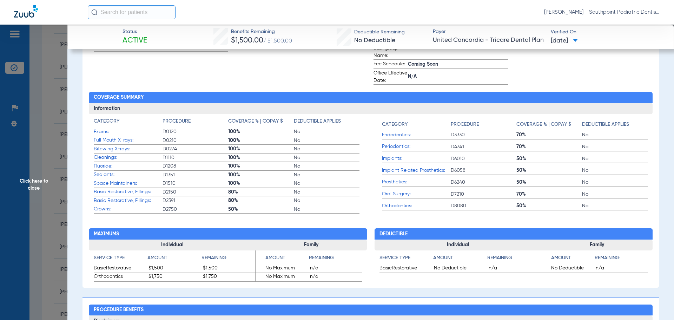
scroll to position [220, 0]
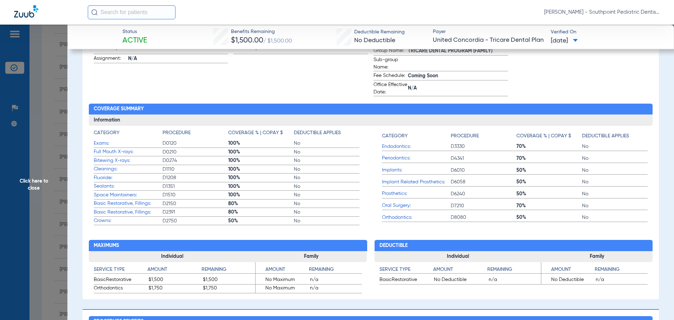
click at [52, 93] on span "Click here to close" at bounding box center [33, 185] width 67 height 320
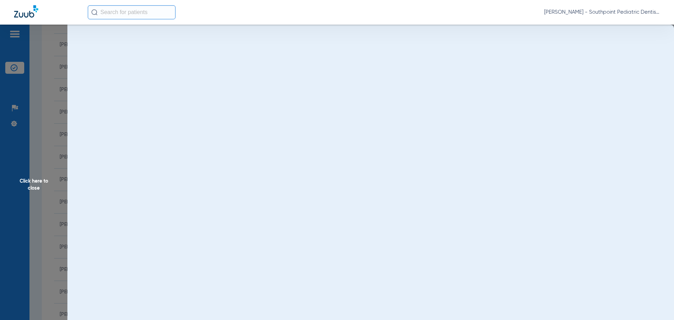
scroll to position [0, 0]
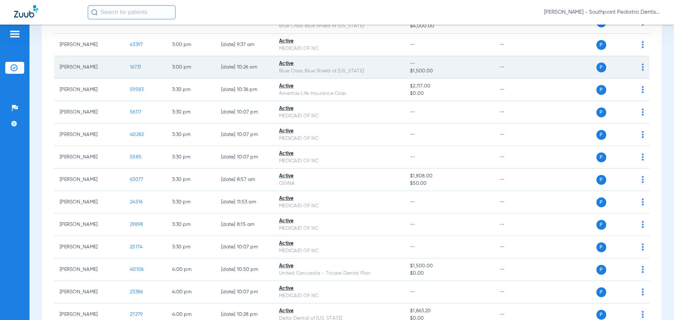
click at [135, 65] on span "16731" at bounding box center [135, 67] width 11 height 5
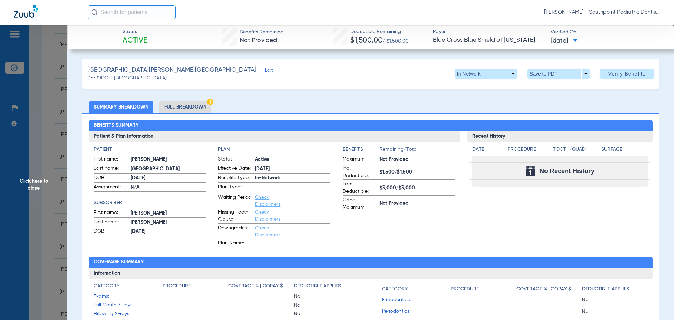
click at [46, 110] on span "Click here to close" at bounding box center [33, 185] width 67 height 320
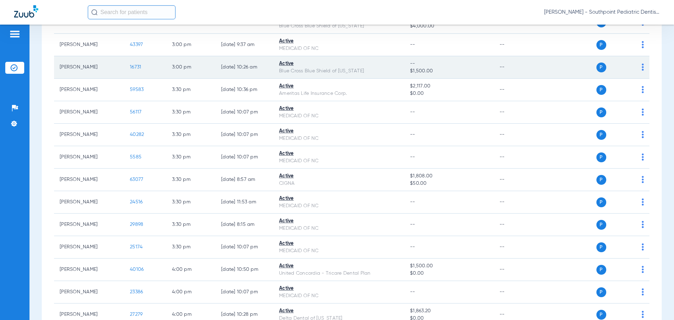
scroll to position [1309, 0]
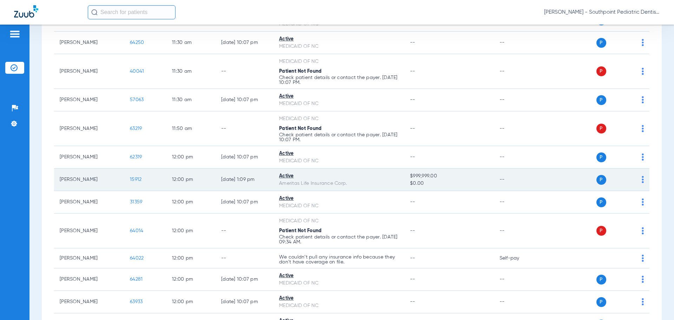
click at [136, 177] on span "15912" at bounding box center [136, 179] width 12 height 5
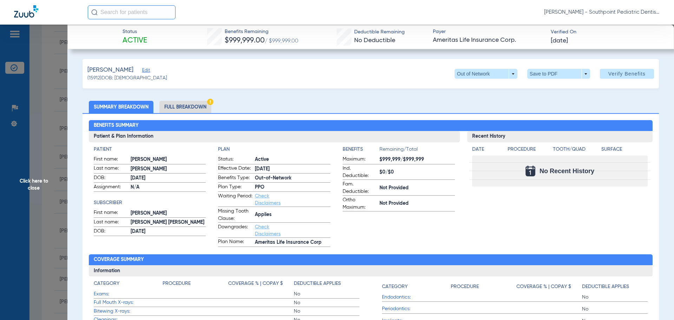
click at [49, 136] on span "Click here to close" at bounding box center [33, 185] width 67 height 320
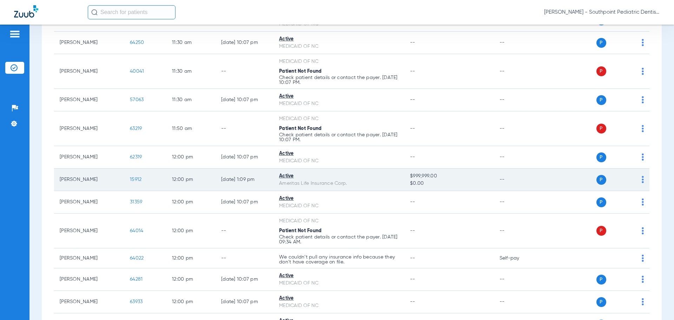
click at [143, 173] on td "15912" at bounding box center [145, 179] width 42 height 22
click at [136, 177] on span "15912" at bounding box center [136, 179] width 12 height 5
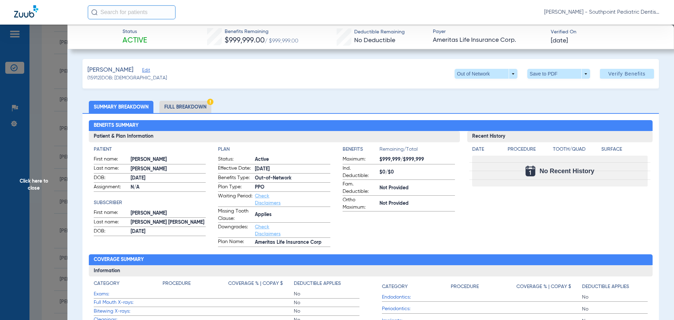
click at [179, 110] on li "Full Breakdown" at bounding box center [185, 107] width 52 height 12
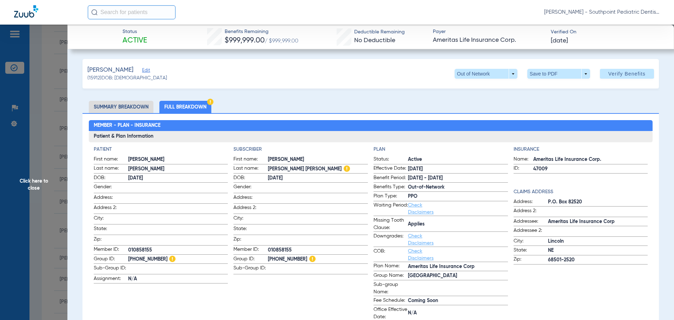
click at [48, 162] on span "Click here to close" at bounding box center [33, 185] width 67 height 320
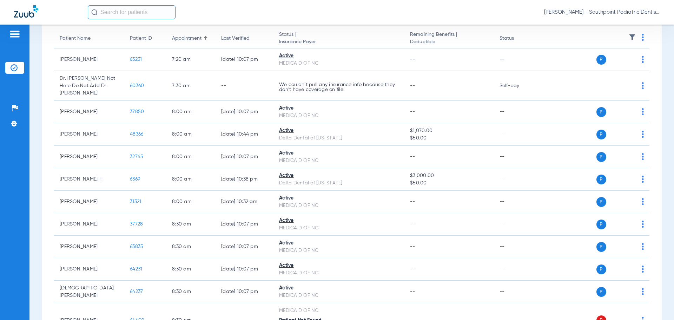
scroll to position [0, 0]
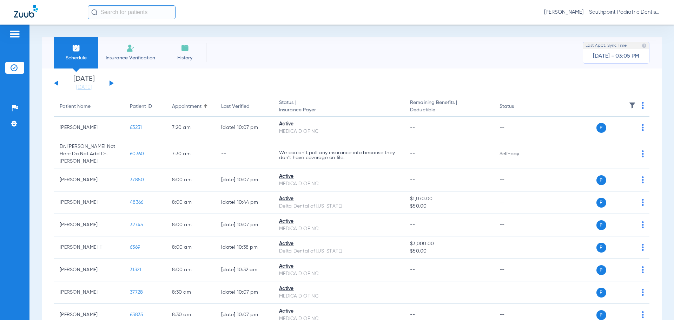
click at [139, 64] on li "Insurance Verification" at bounding box center [130, 53] width 65 height 32
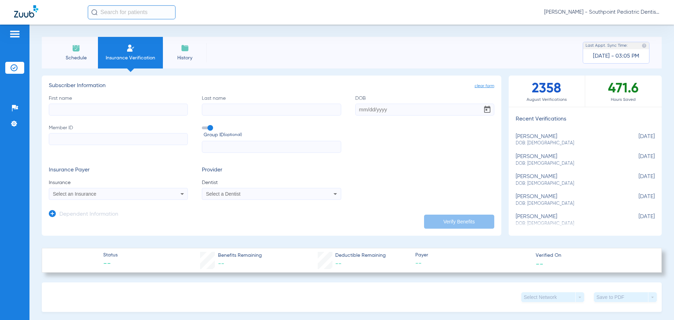
click at [137, 110] on input "First name" at bounding box center [118, 110] width 139 height 12
type input "[PERSON_NAME]"
type input "[DATE]"
click at [147, 140] on input "Member ID" at bounding box center [118, 139] width 139 height 12
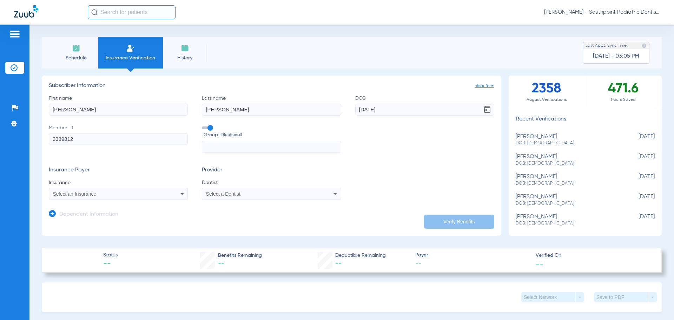
type input "3339812"
click at [111, 196] on div "Select an Insurance" at bounding box center [105, 193] width 105 height 5
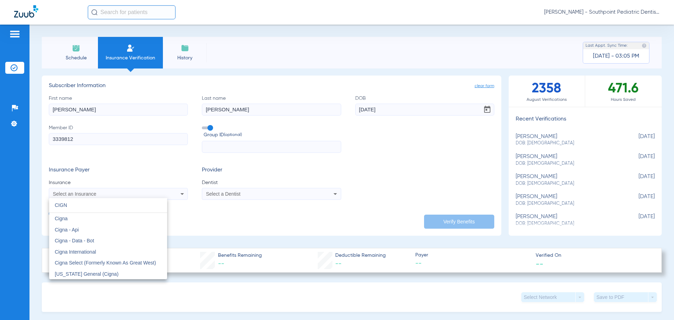
type input "CIGN"
click at [114, 221] on mat-option "Cigna" at bounding box center [108, 218] width 118 height 11
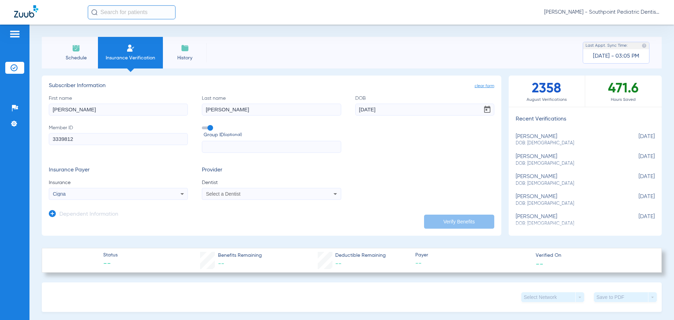
click at [218, 195] on span "Select a Dentist" at bounding box center [223, 194] width 34 height 6
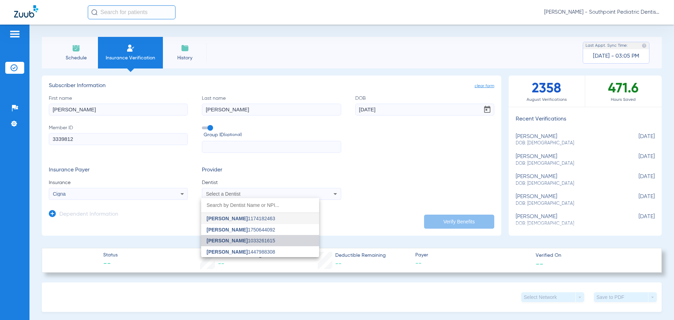
click at [262, 240] on span "[PERSON_NAME] 1033261615" at bounding box center [241, 240] width 68 height 5
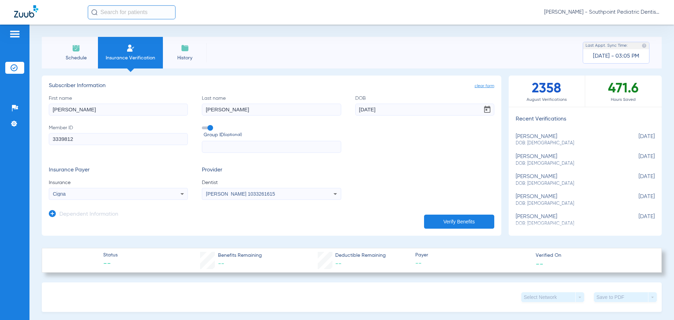
click at [286, 151] on input "text" at bounding box center [271, 147] width 139 height 12
type input "760357345"
click at [461, 220] on button "Verify Benefits" at bounding box center [459, 221] width 70 height 14
drag, startPoint x: 81, startPoint y: 51, endPoint x: 163, endPoint y: -38, distance: 121.2
click at [163, 0] on html "[PERSON_NAME] - Southpoint Pediatric Dentistry Patients Insurance Verification …" at bounding box center [337, 160] width 674 height 320
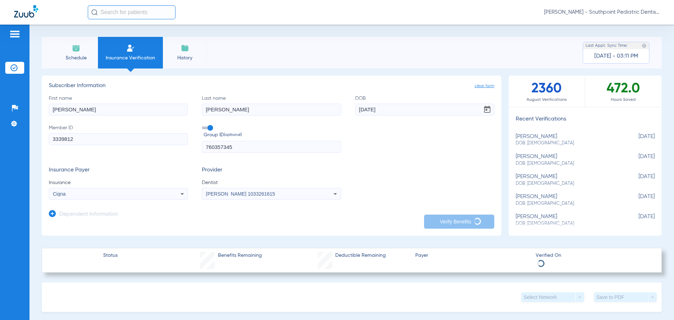
click at [184, 24] on div "[PERSON_NAME] - Southpoint Pediatric Dentistry" at bounding box center [337, 12] width 674 height 25
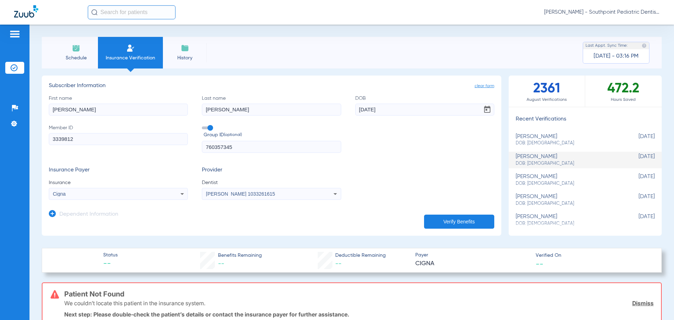
drag, startPoint x: 247, startPoint y: 148, endPoint x: 125, endPoint y: 145, distance: 122.2
click at [125, 145] on div "First name [PERSON_NAME] Last name [PERSON_NAME] DOB [DEMOGRAPHIC_DATA] Member …" at bounding box center [271, 124] width 445 height 58
drag, startPoint x: 91, startPoint y: 135, endPoint x: 0, endPoint y: 149, distance: 91.9
click at [0, 149] on div "Patients Insurance Verification Setup Help Center Settings Schedule Insurance V…" at bounding box center [337, 185] width 674 height 320
paste input "760357345"
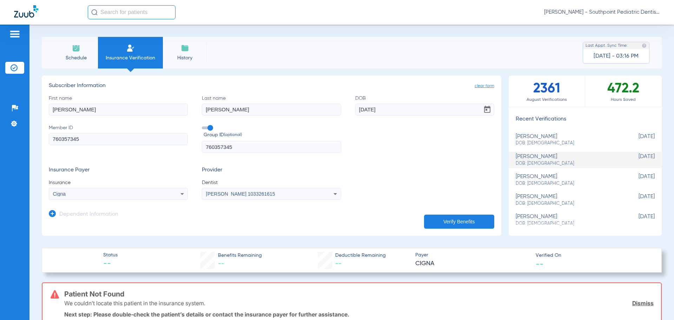
type input "760357345"
drag, startPoint x: 276, startPoint y: 152, endPoint x: 33, endPoint y: 158, distance: 243.0
click at [33, 158] on div "Schedule Insurance Verification History Last Appt. Sync Time: [DATE] - 03:16 PM…" at bounding box center [351, 172] width 644 height 295
click at [469, 221] on button "Verify Benefits" at bounding box center [459, 221] width 70 height 14
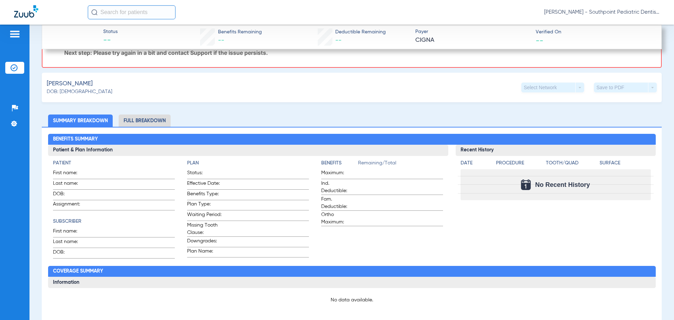
scroll to position [281, 0]
